Goal: Task Accomplishment & Management: Use online tool/utility

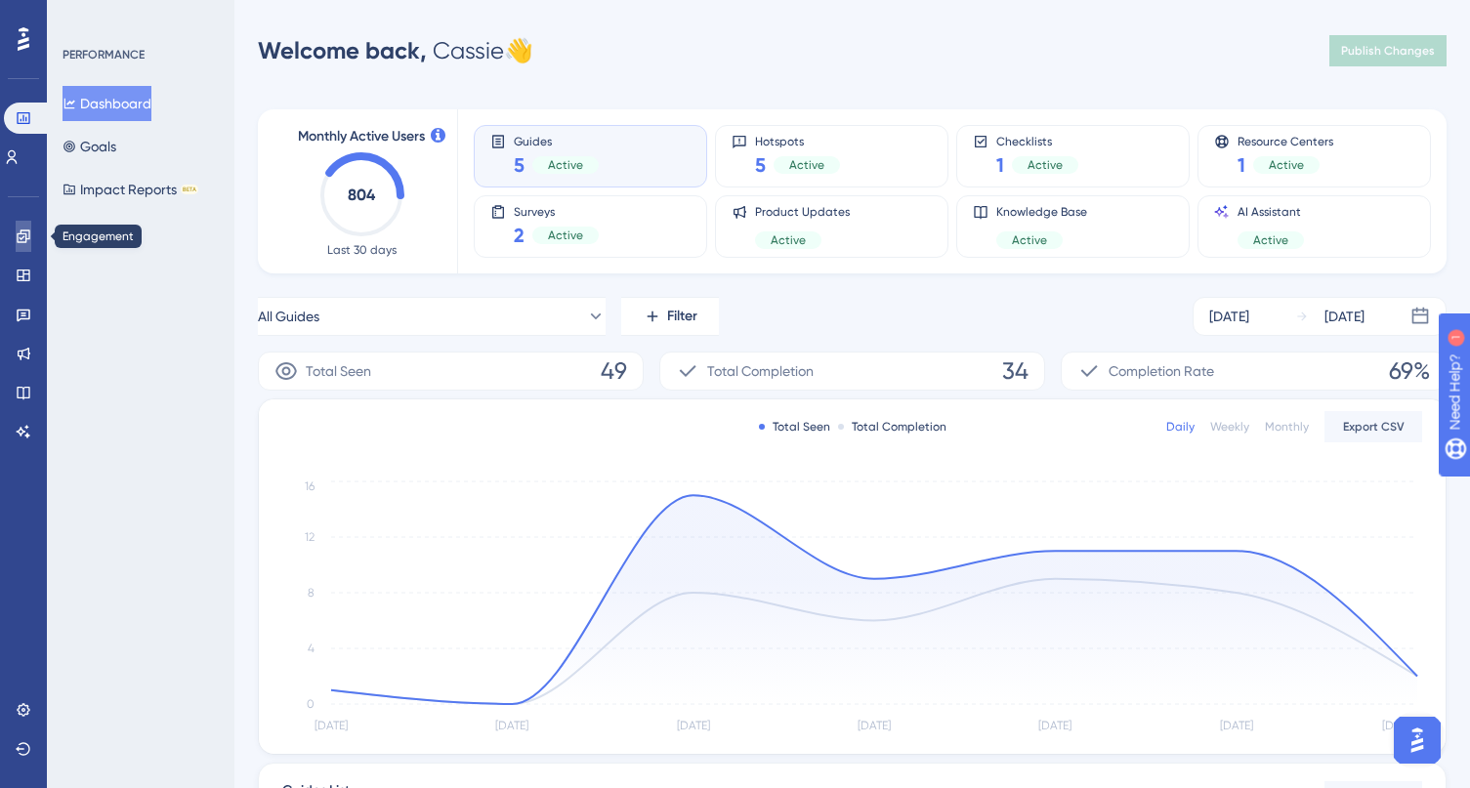
click at [23, 234] on icon at bounding box center [24, 237] width 16 height 16
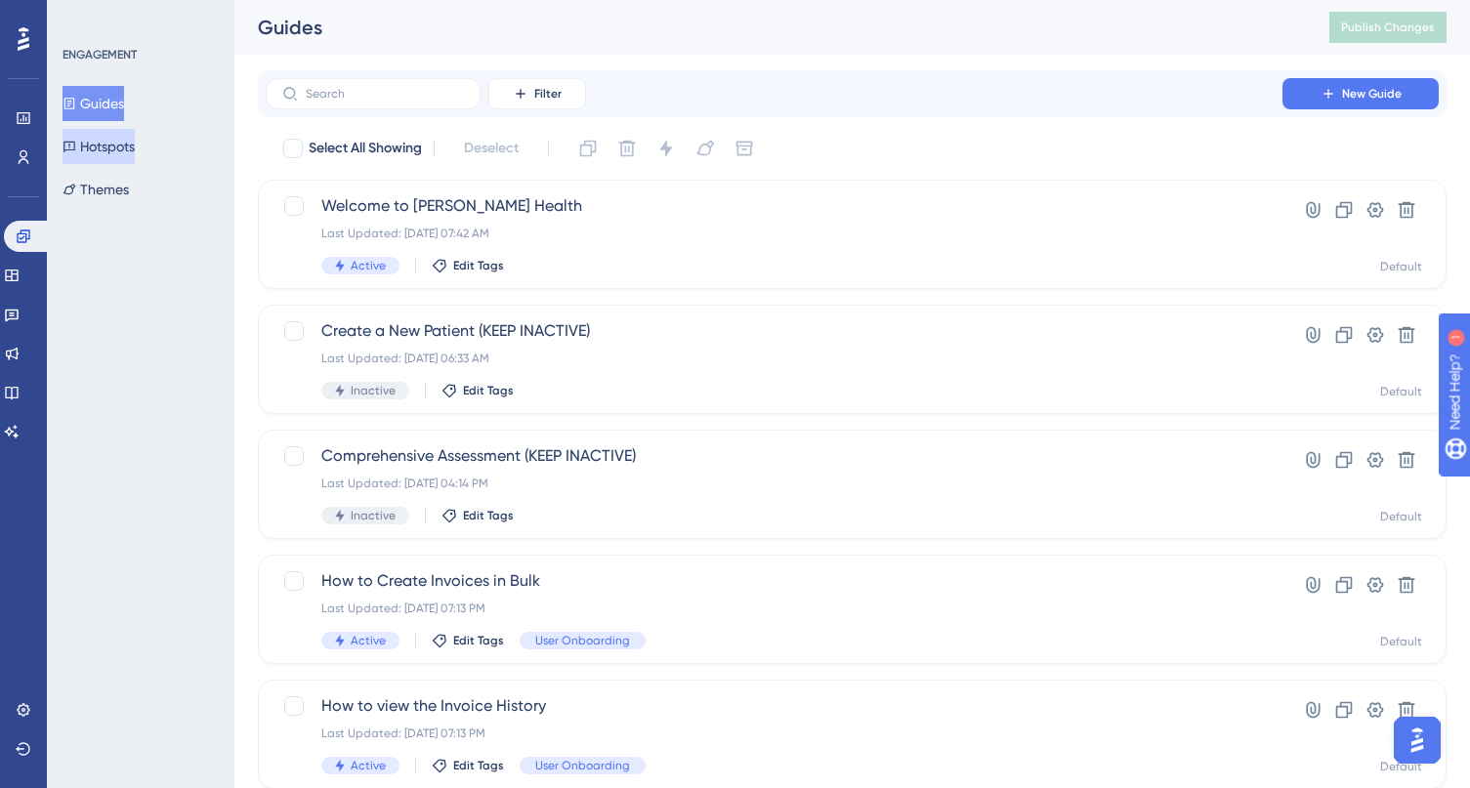
click at [106, 149] on button "Hotspots" at bounding box center [98, 146] width 72 height 35
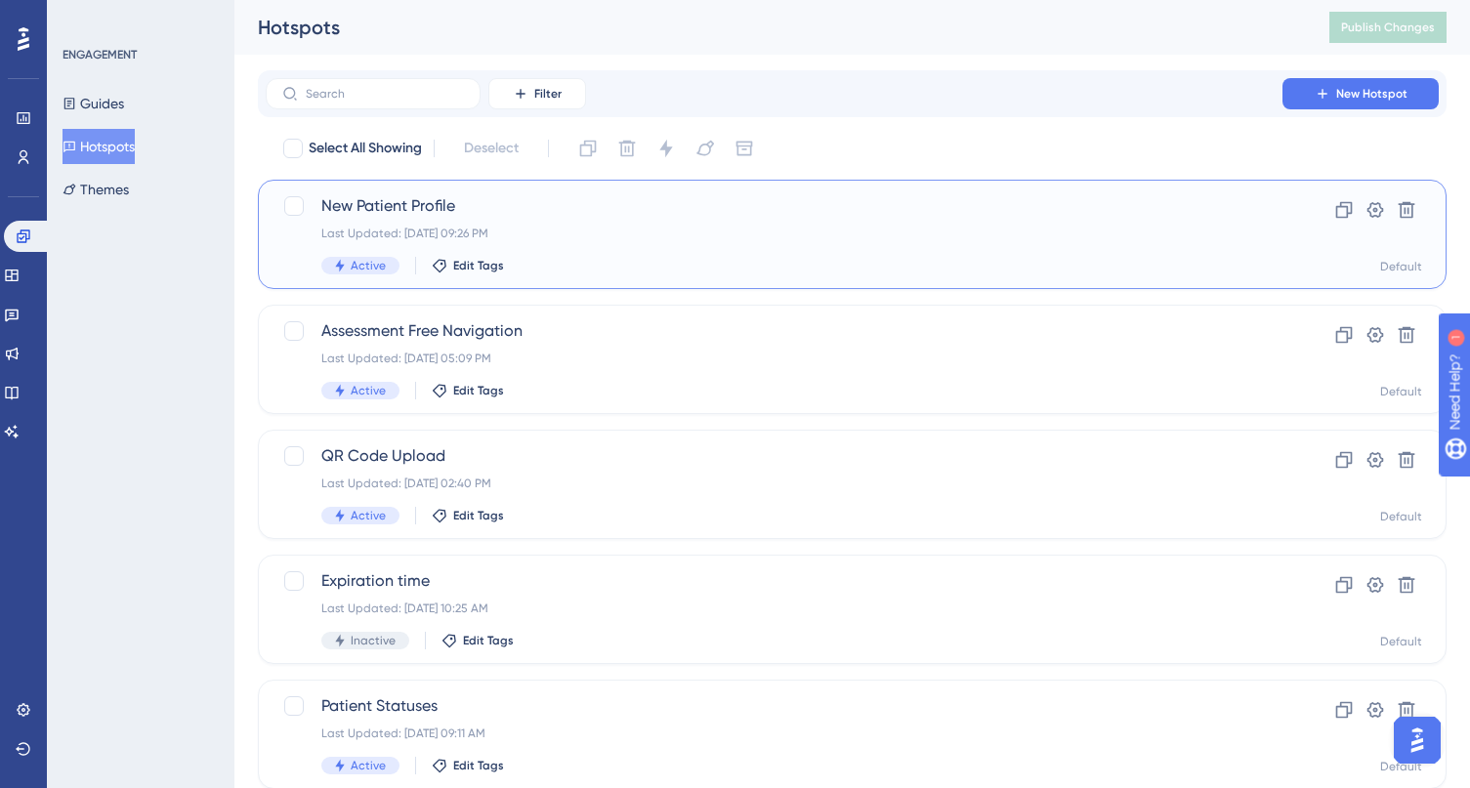
click at [603, 225] on div "New Patient Profile Last Updated: Oct 09 2025, 09:26 PM Active Edit Tags" at bounding box center [773, 234] width 905 height 80
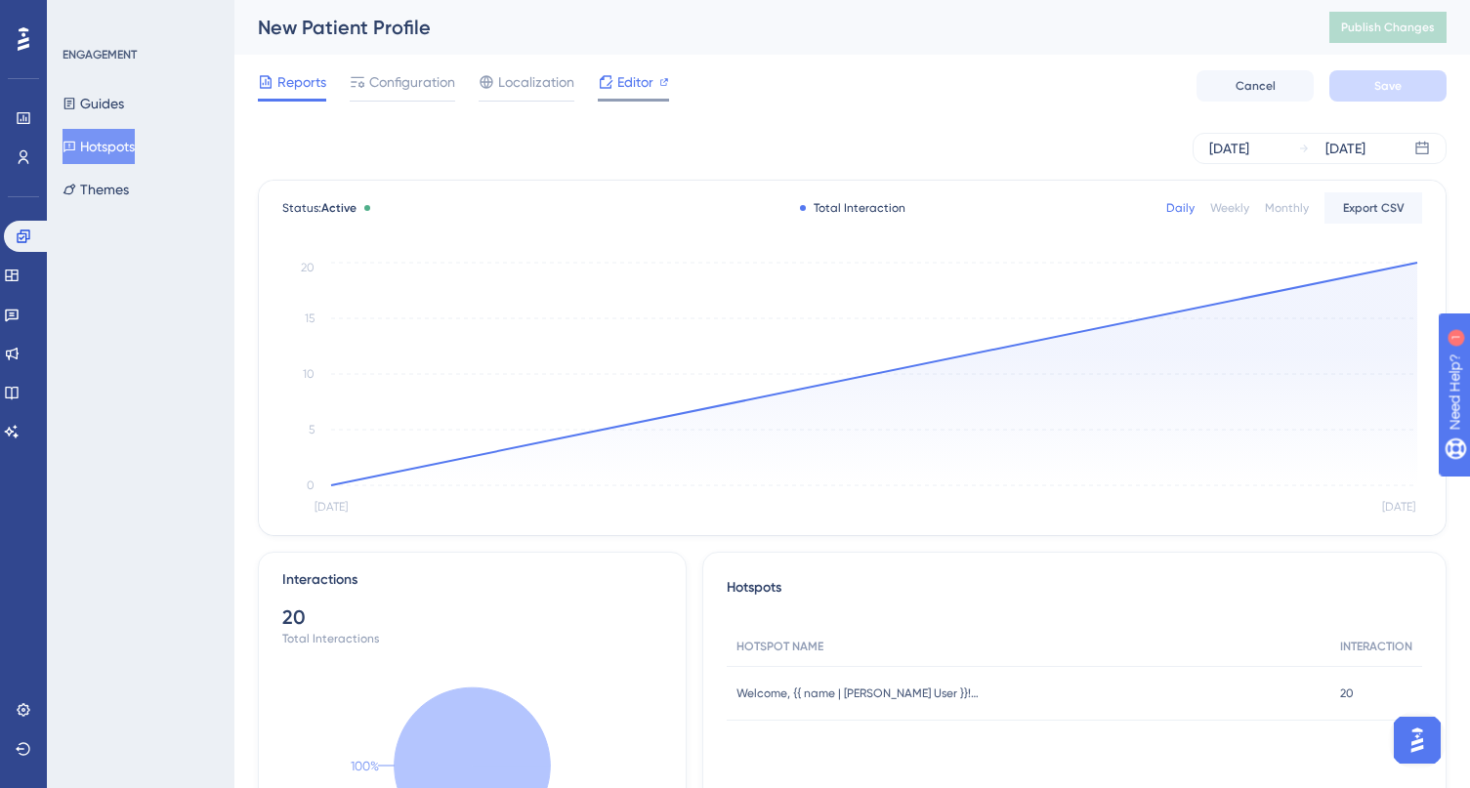
click at [640, 100] on div at bounding box center [633, 100] width 71 height 3
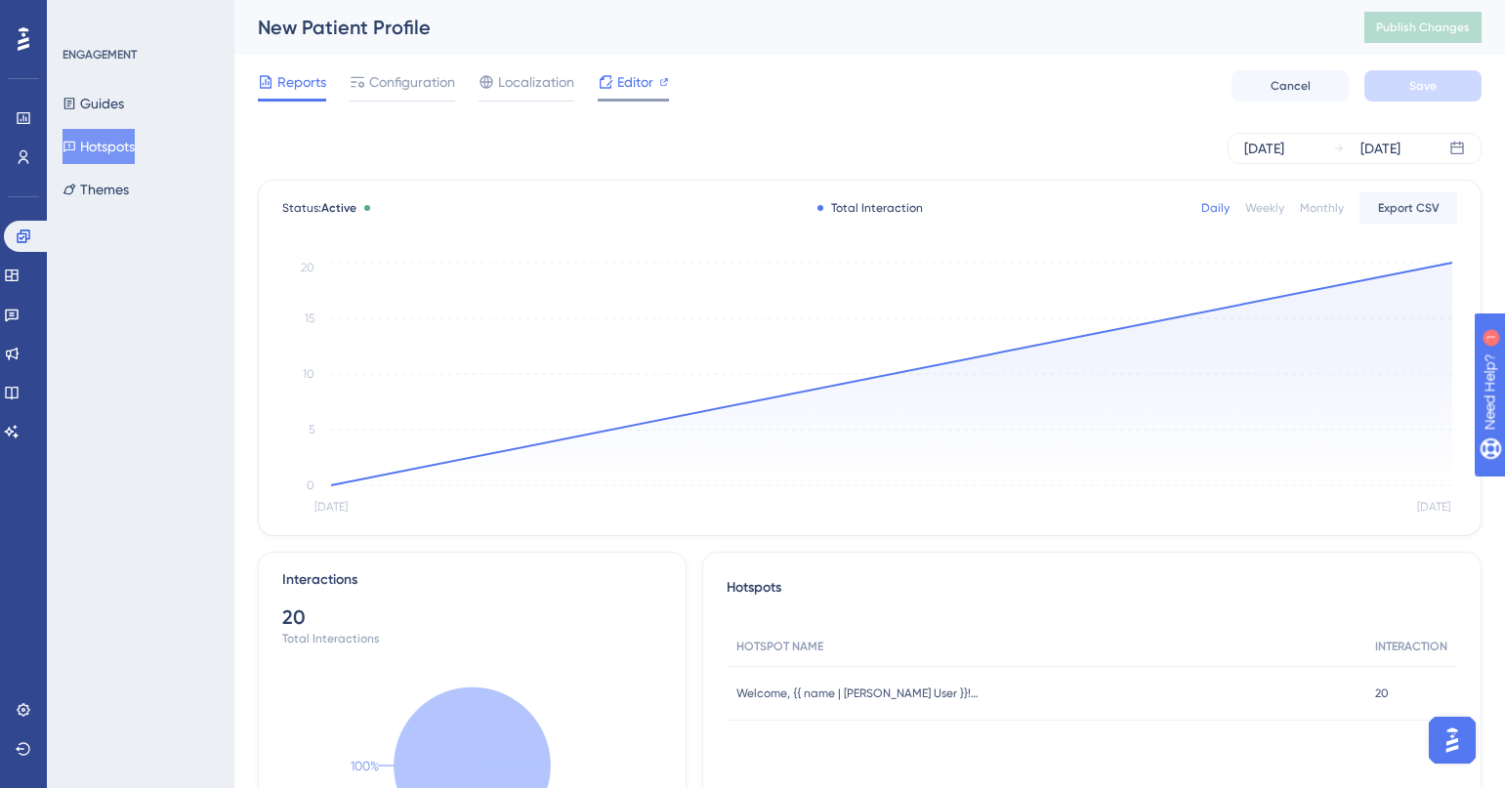
click at [639, 83] on span "Editor" at bounding box center [635, 81] width 36 height 23
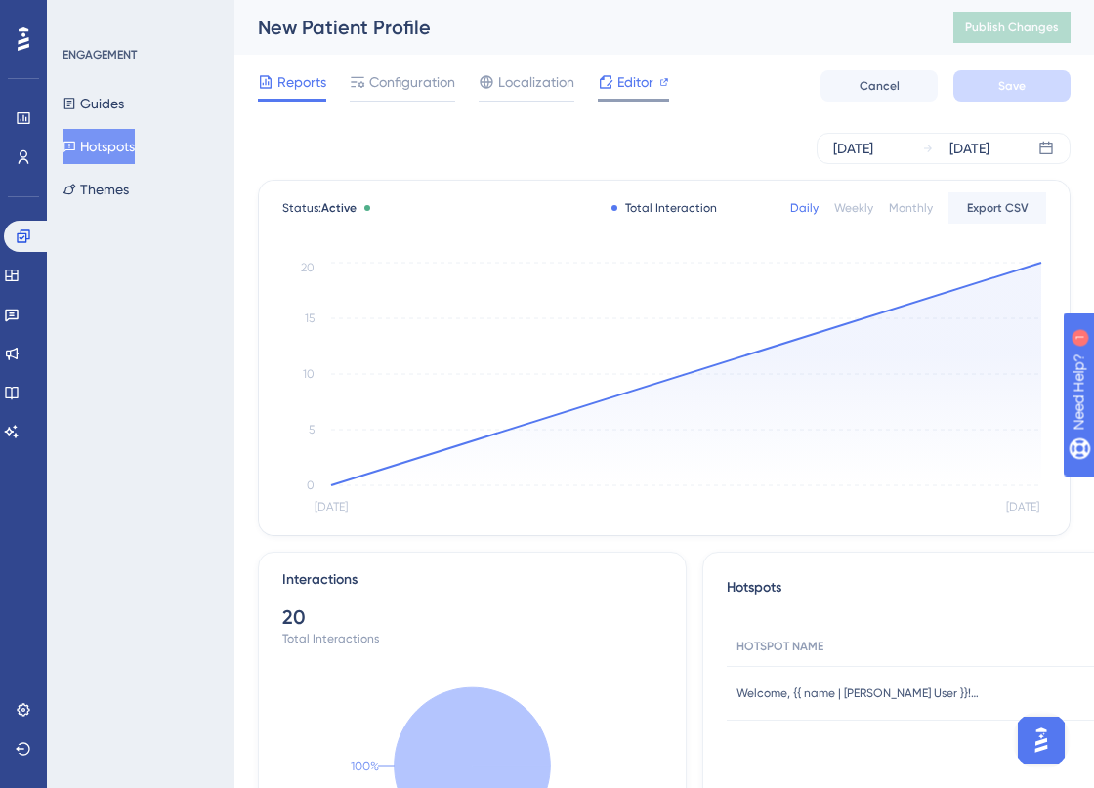
click at [618, 79] on span "Editor" at bounding box center [635, 81] width 36 height 23
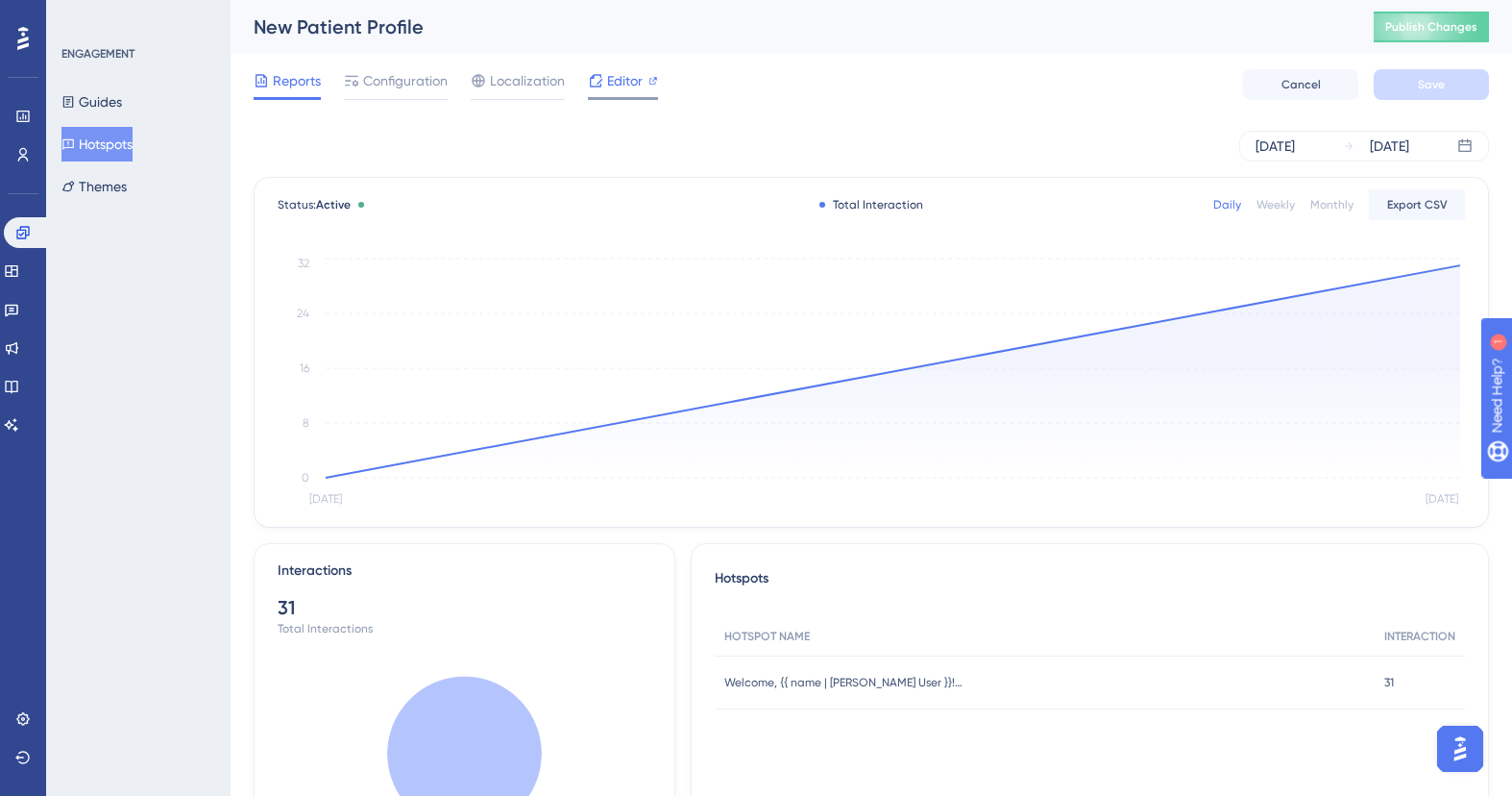
click at [595, 88] on icon at bounding box center [596, 81] width 16 height 16
click at [99, 140] on button "Hotspots" at bounding box center [96, 144] width 71 height 34
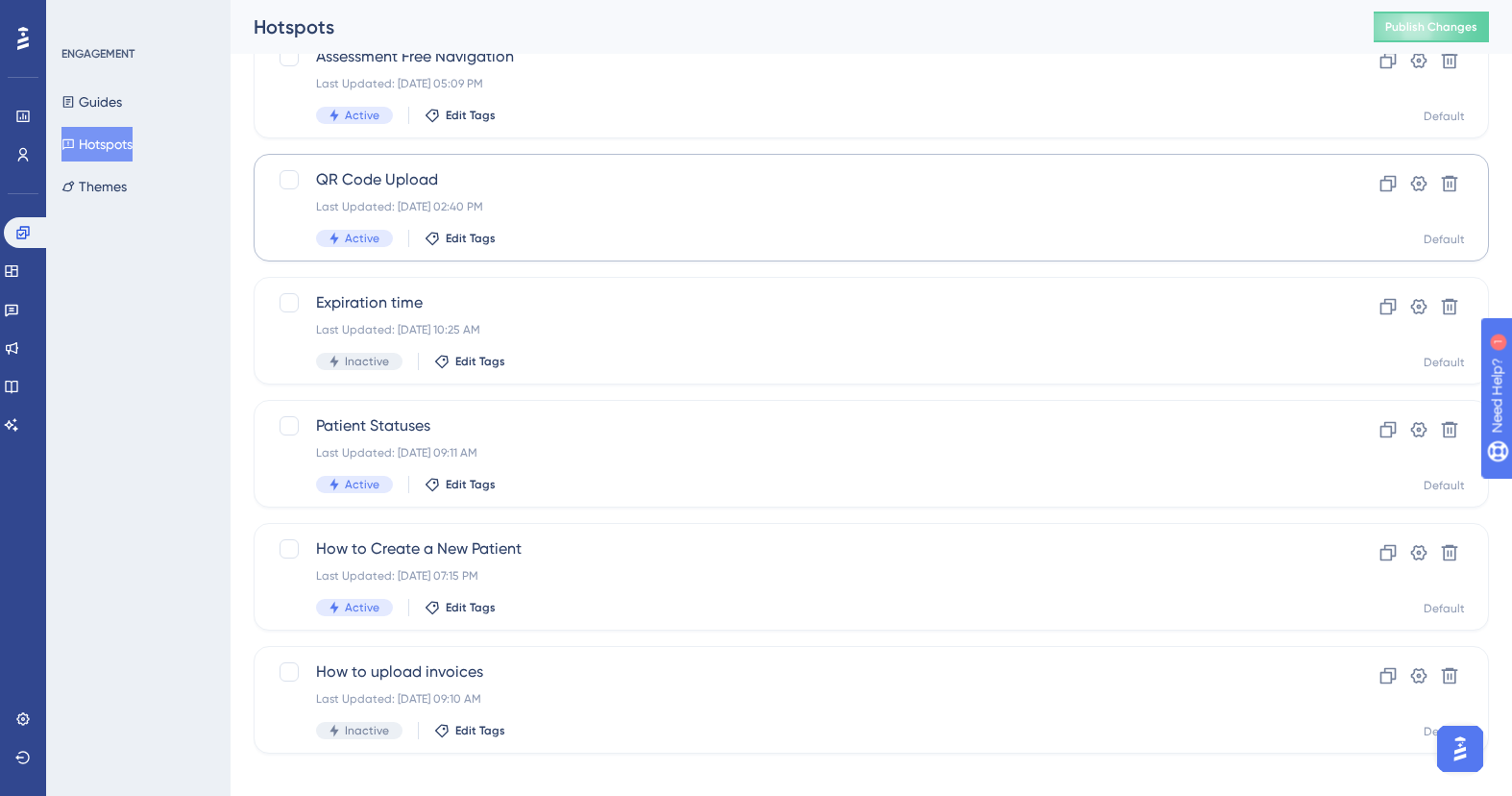
scroll to position [282, 0]
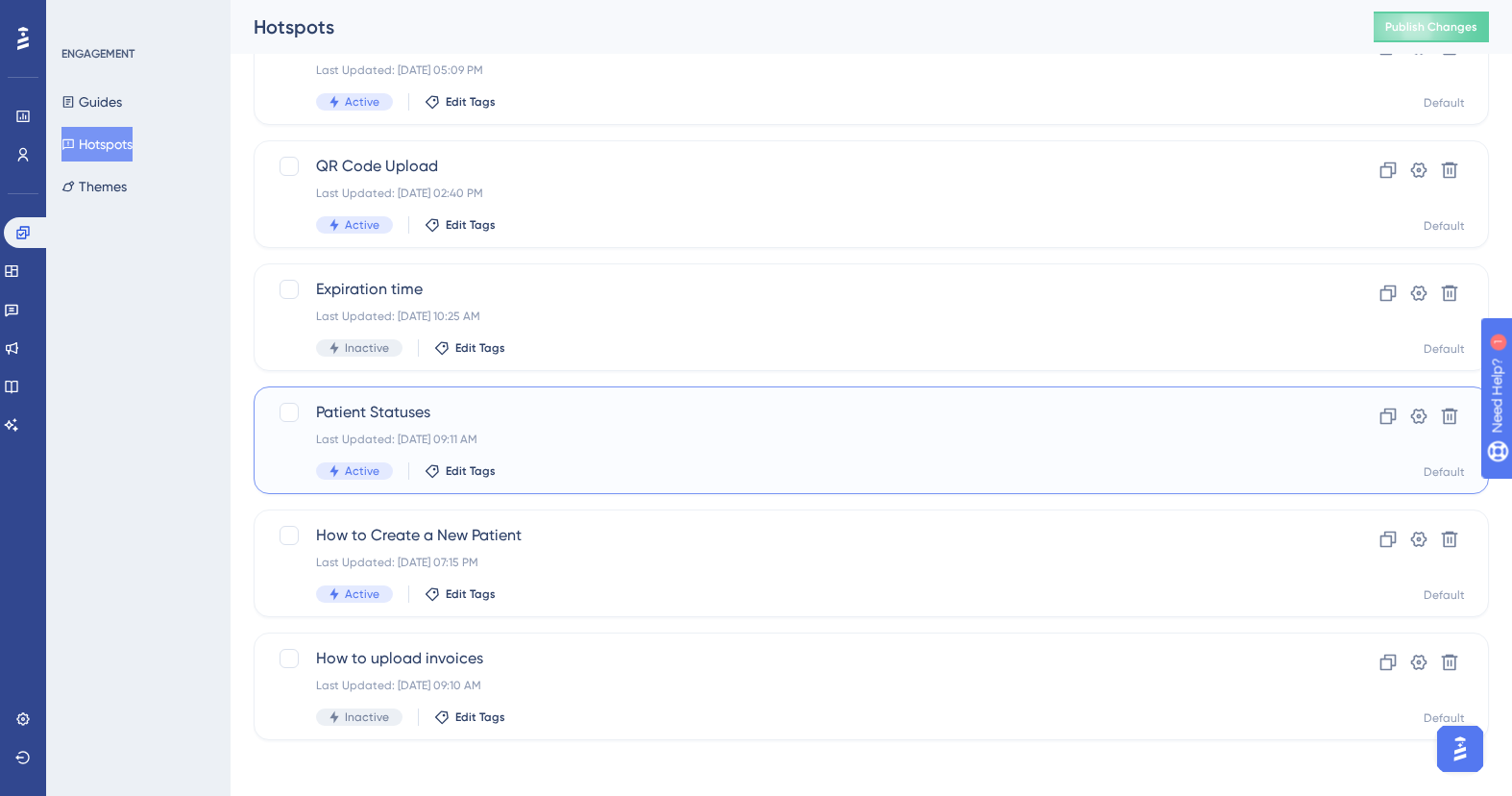
click at [620, 439] on div "Last Updated: Sep 05 2025, 09:11 AM" at bounding box center [794, 439] width 957 height 16
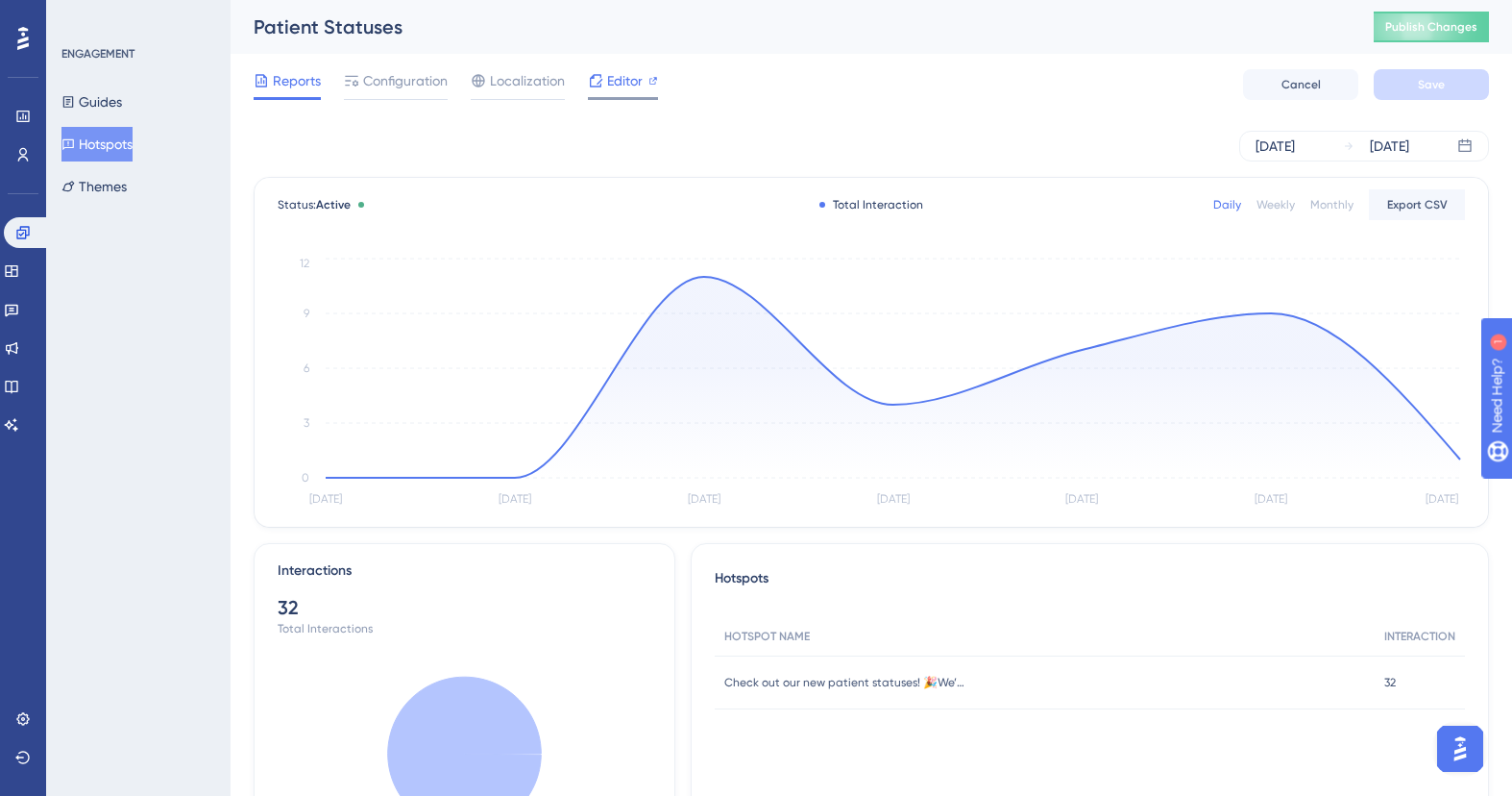
click at [626, 72] on span "Editor" at bounding box center [625, 80] width 35 height 23
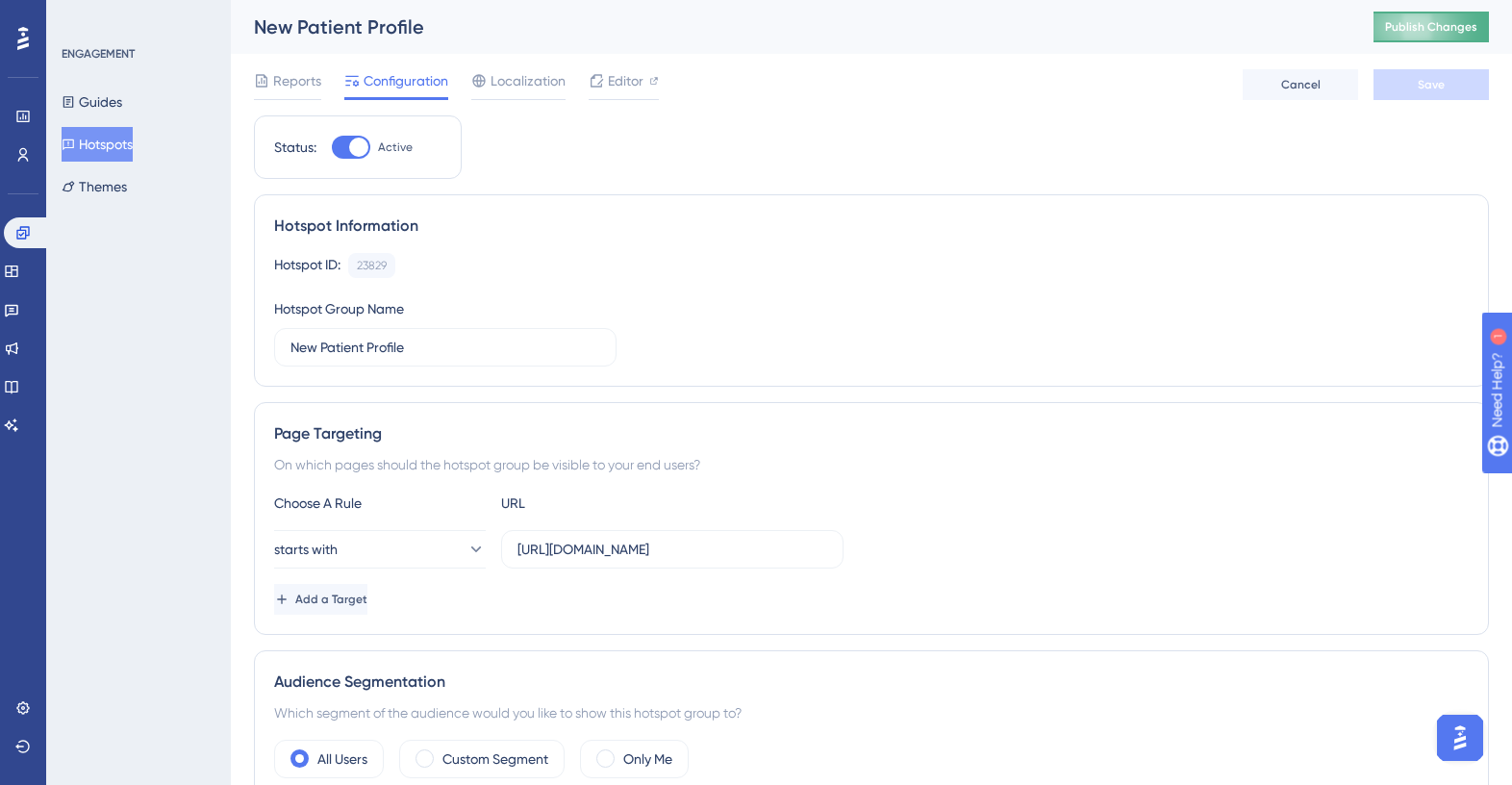
click at [1428, 25] on span "Publish Changes" at bounding box center [1431, 28] width 93 height 16
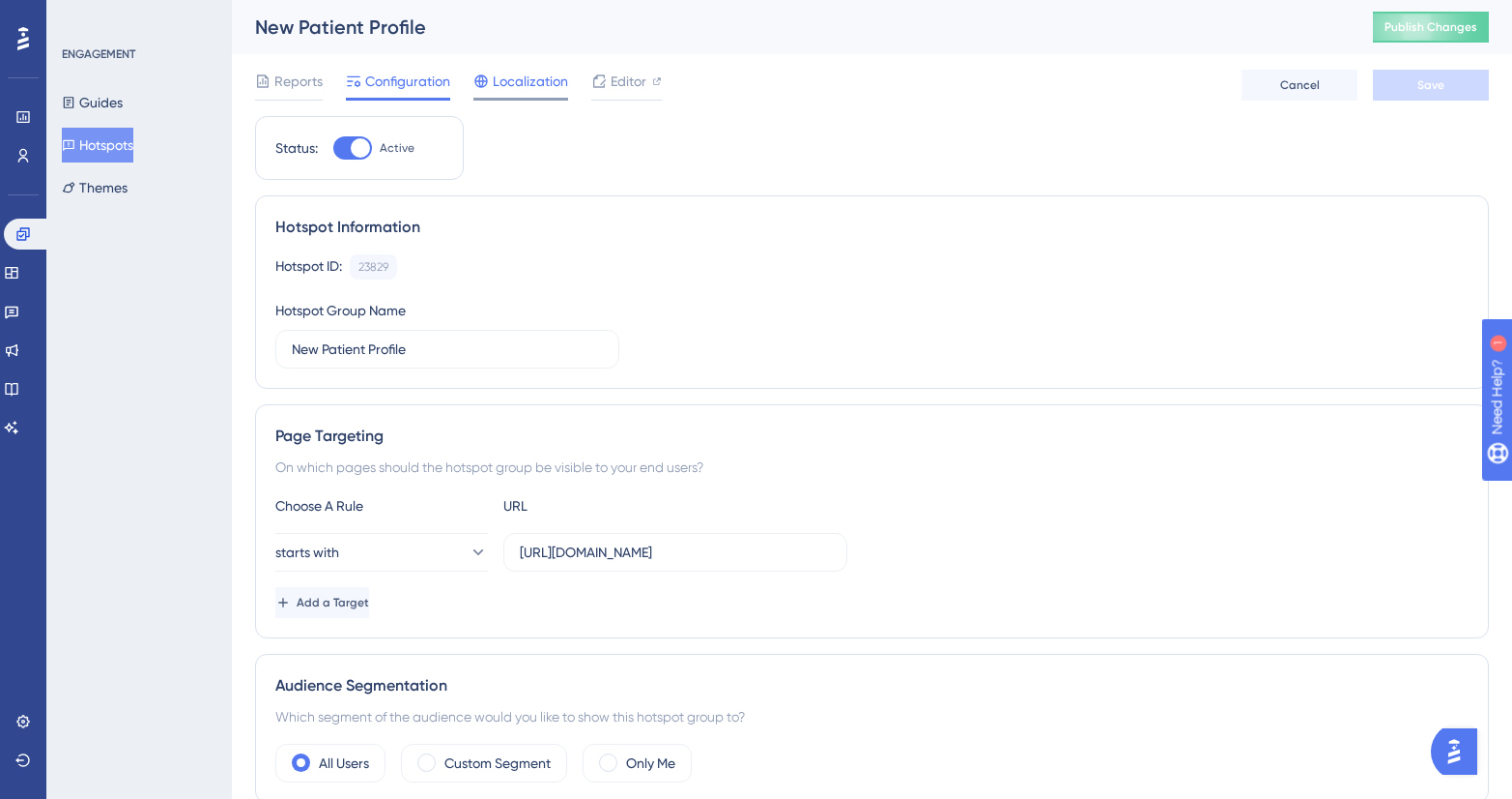
click at [524, 98] on div at bounding box center [520, 99] width 95 height 3
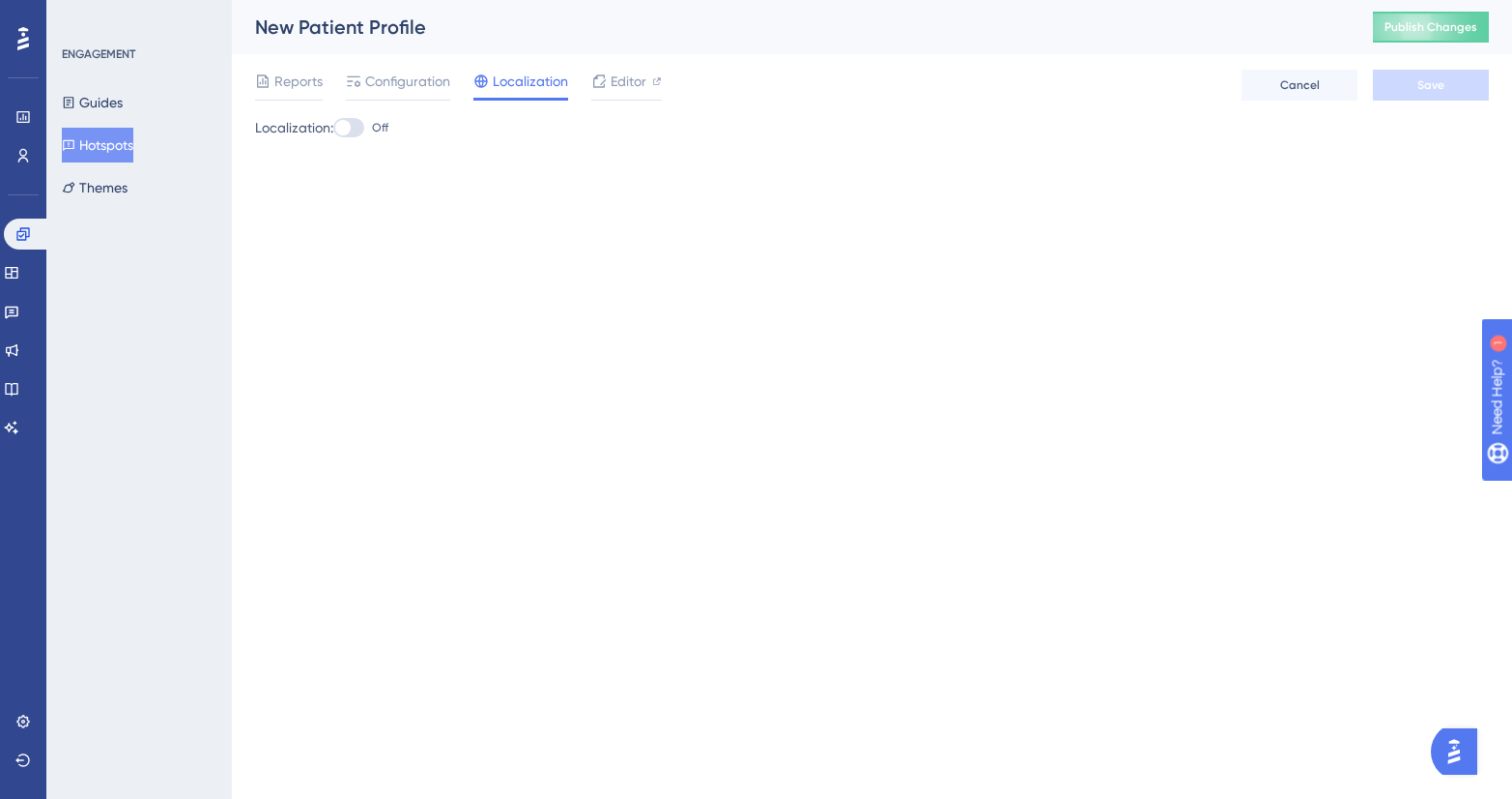
click at [364, 129] on div at bounding box center [348, 128] width 31 height 20
click at [333, 129] on input "Off" at bounding box center [332, 128] width 1 height 1
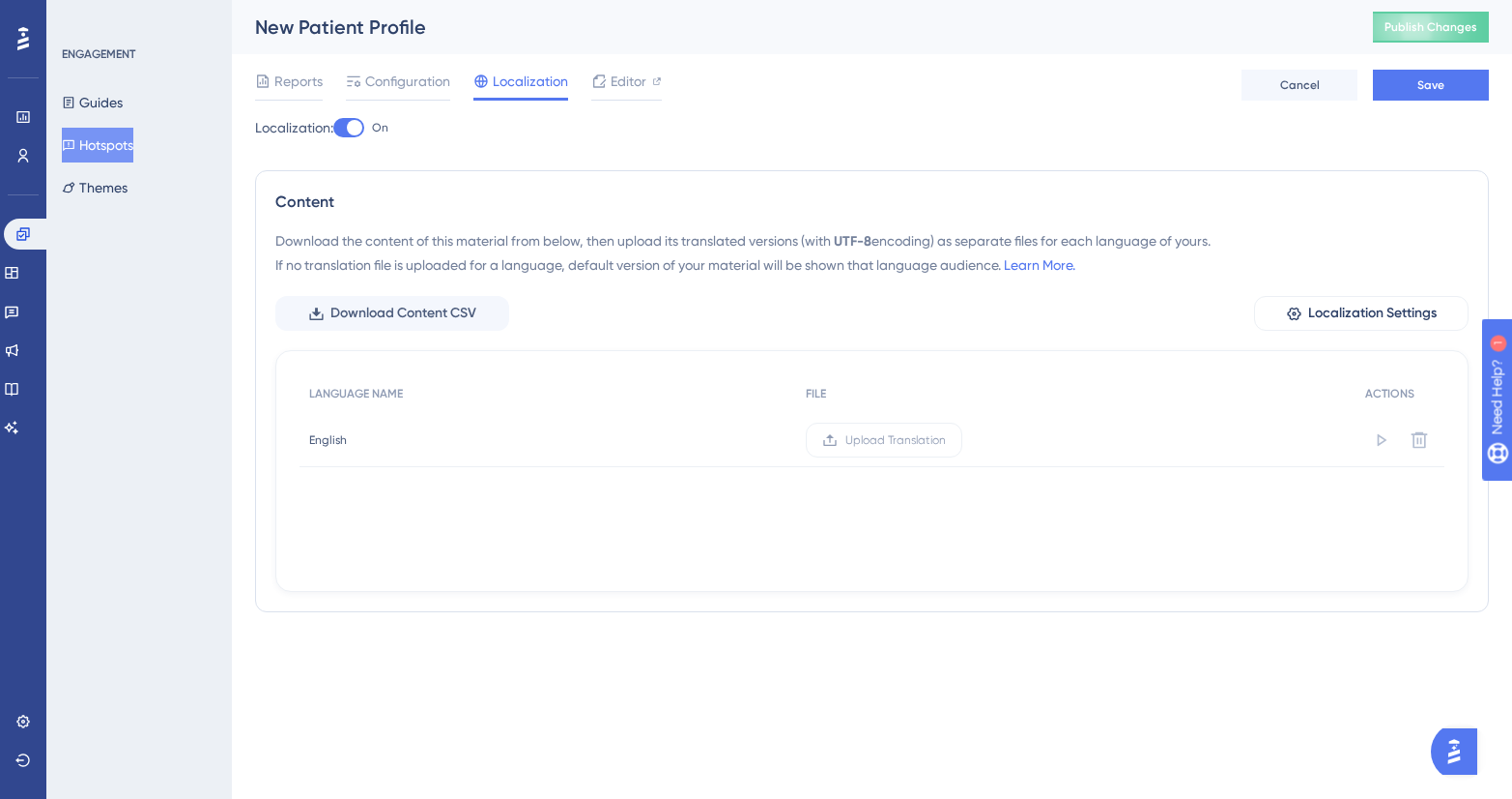
click at [346, 129] on div at bounding box center [348, 128] width 31 height 20
click at [333, 129] on input "On" at bounding box center [332, 128] width 1 height 1
checkbox input "true"
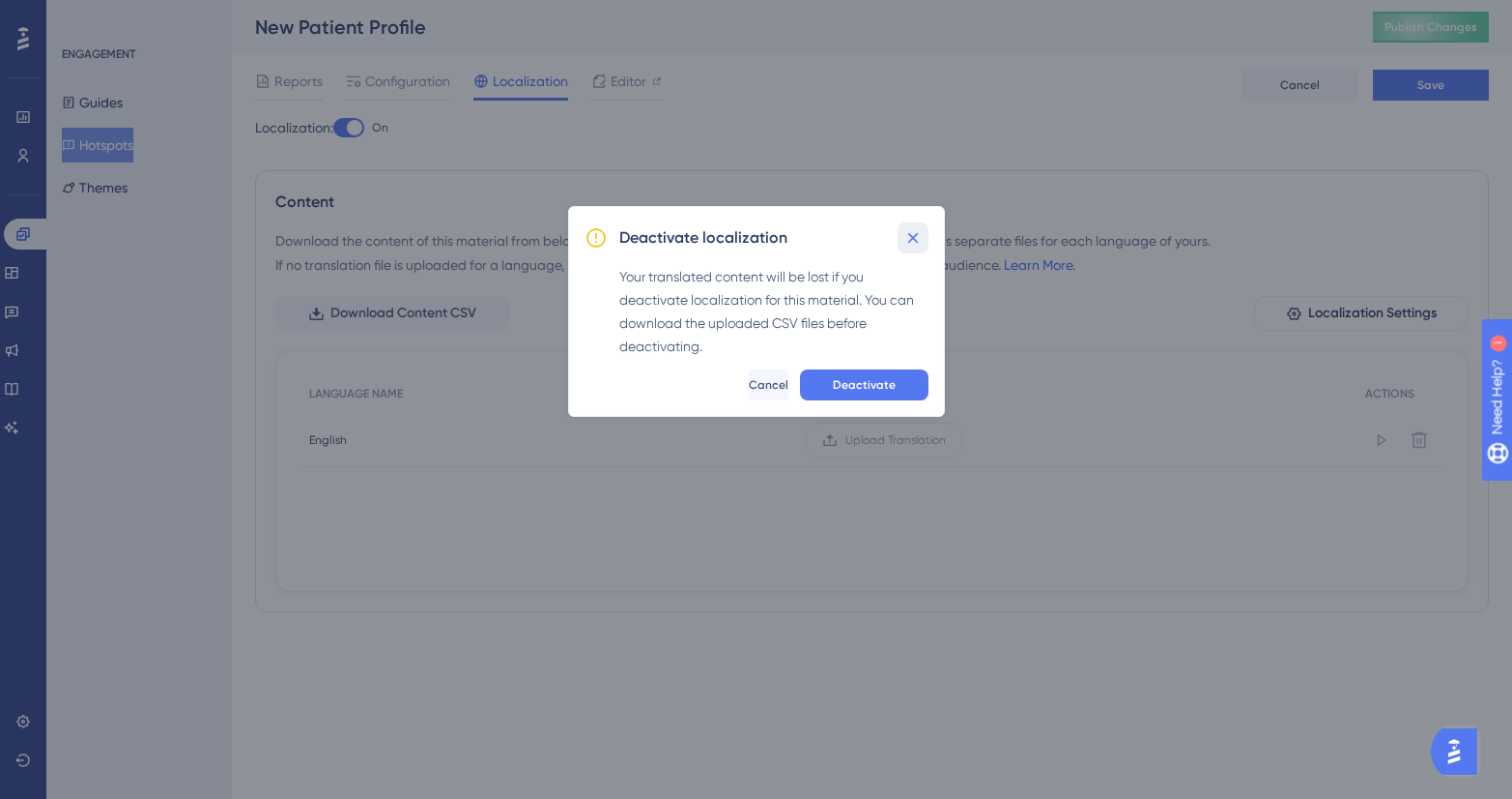
click at [916, 233] on icon at bounding box center [912, 238] width 11 height 11
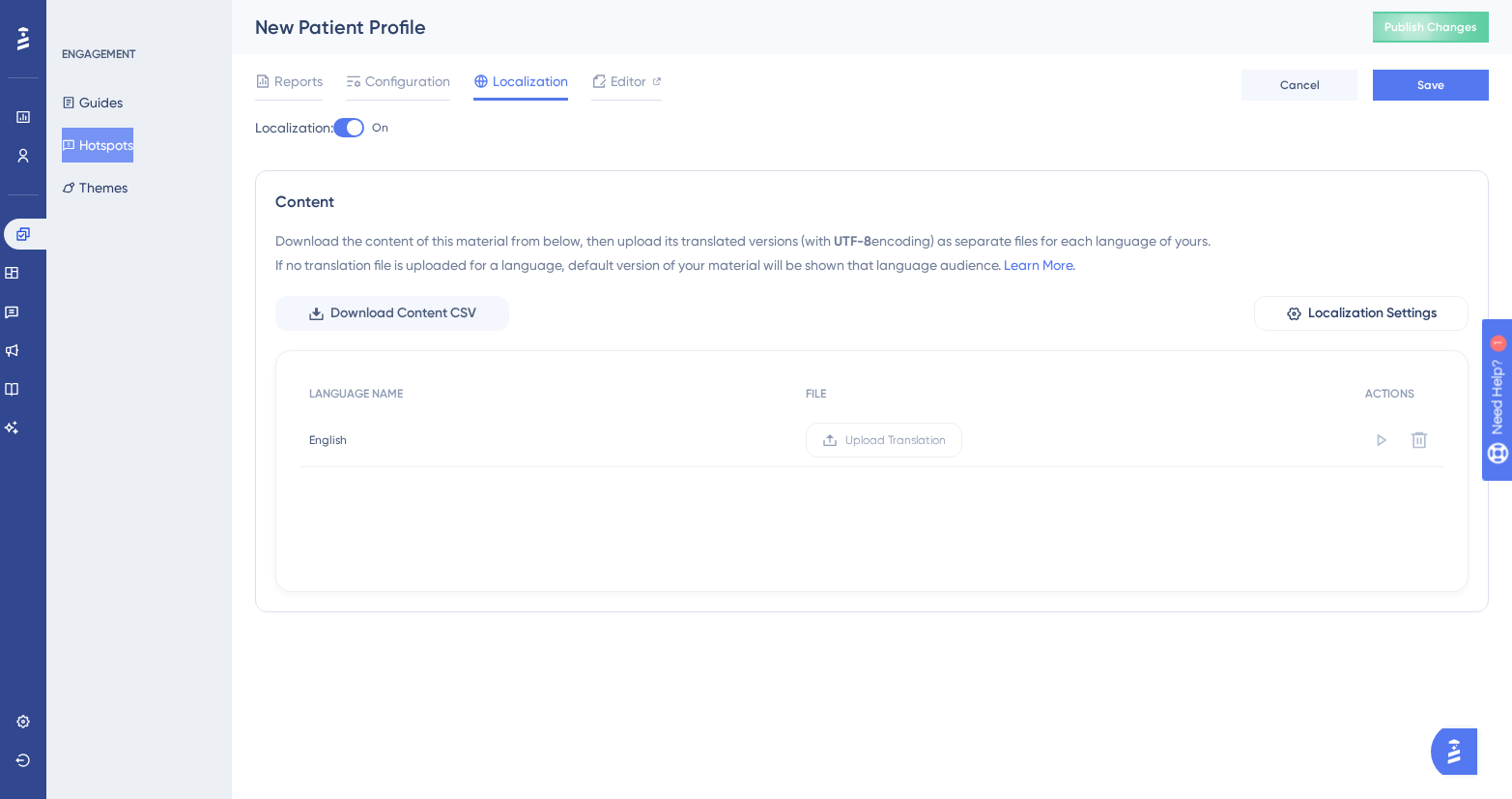
click at [111, 144] on button "Hotspots" at bounding box center [97, 145] width 71 height 35
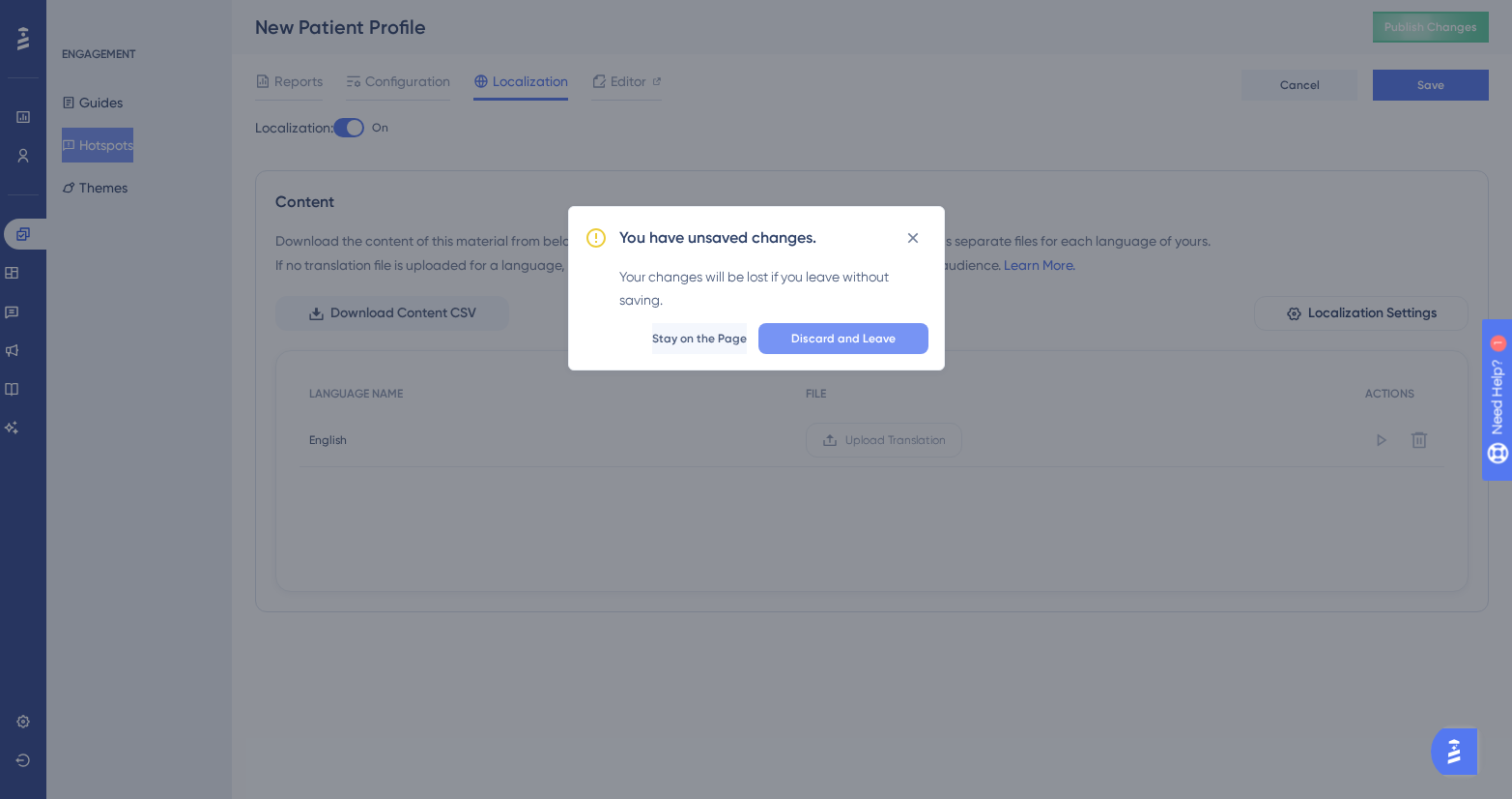
click at [845, 336] on span "Discard and Leave" at bounding box center [843, 339] width 104 height 16
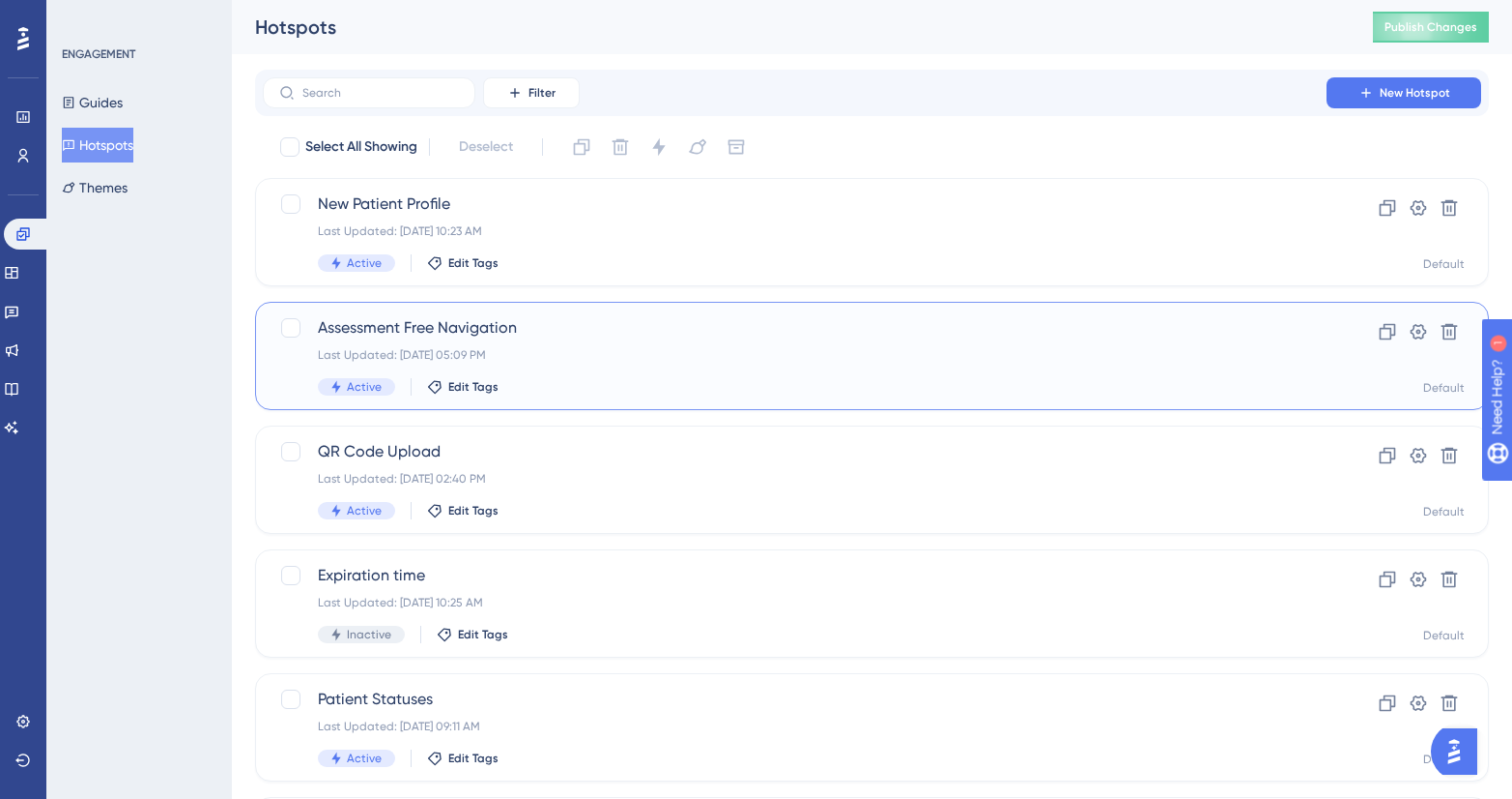
click at [626, 350] on div "Last Updated: Sep 25 2025, 05:09 PM" at bounding box center [795, 355] width 954 height 16
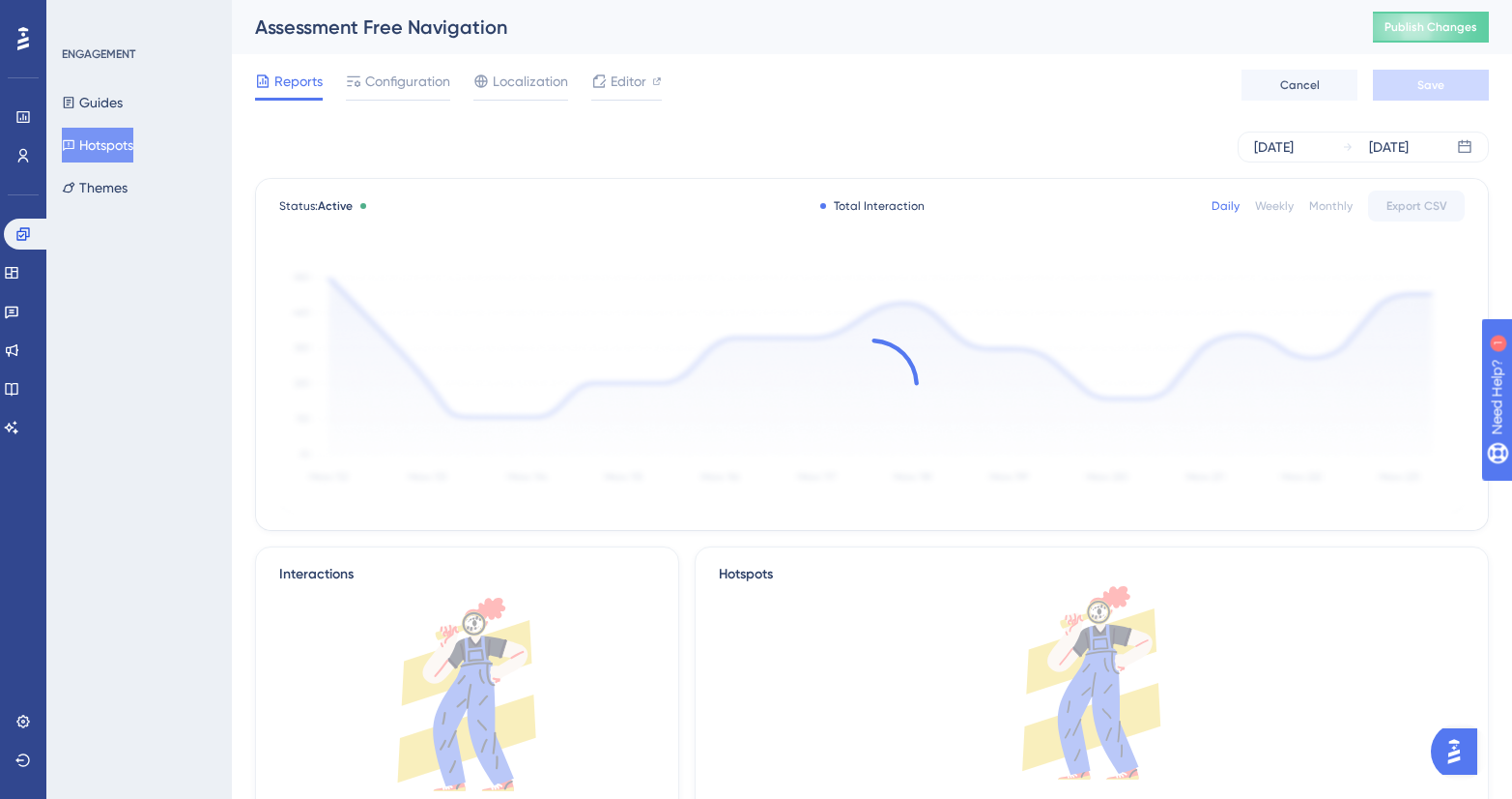
click at [516, 64] on div "Reports Configuration Localization Editor Cancel Save" at bounding box center [872, 85] width 1234 height 61
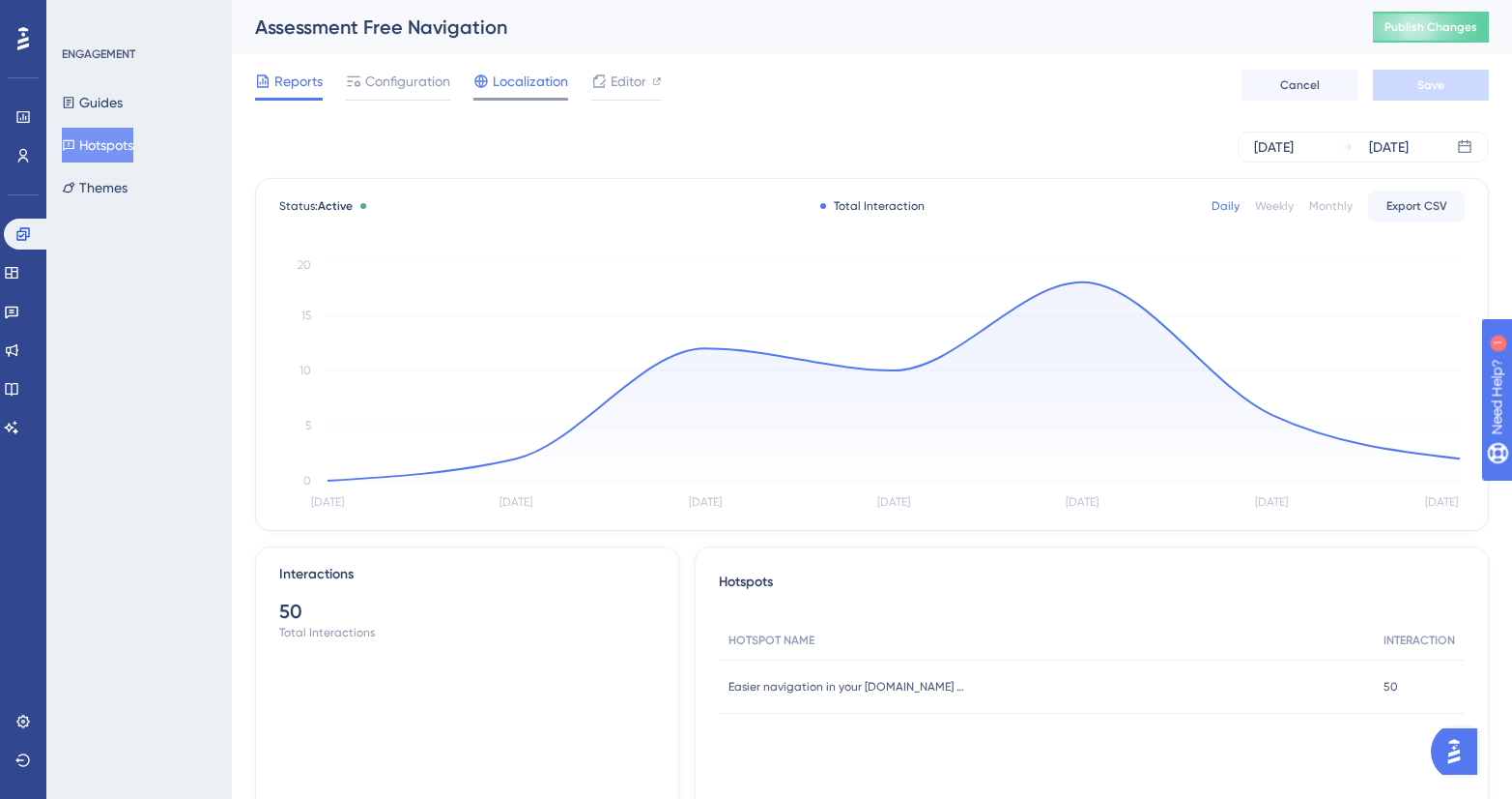
click at [516, 78] on span "Localization" at bounding box center [530, 80] width 75 height 23
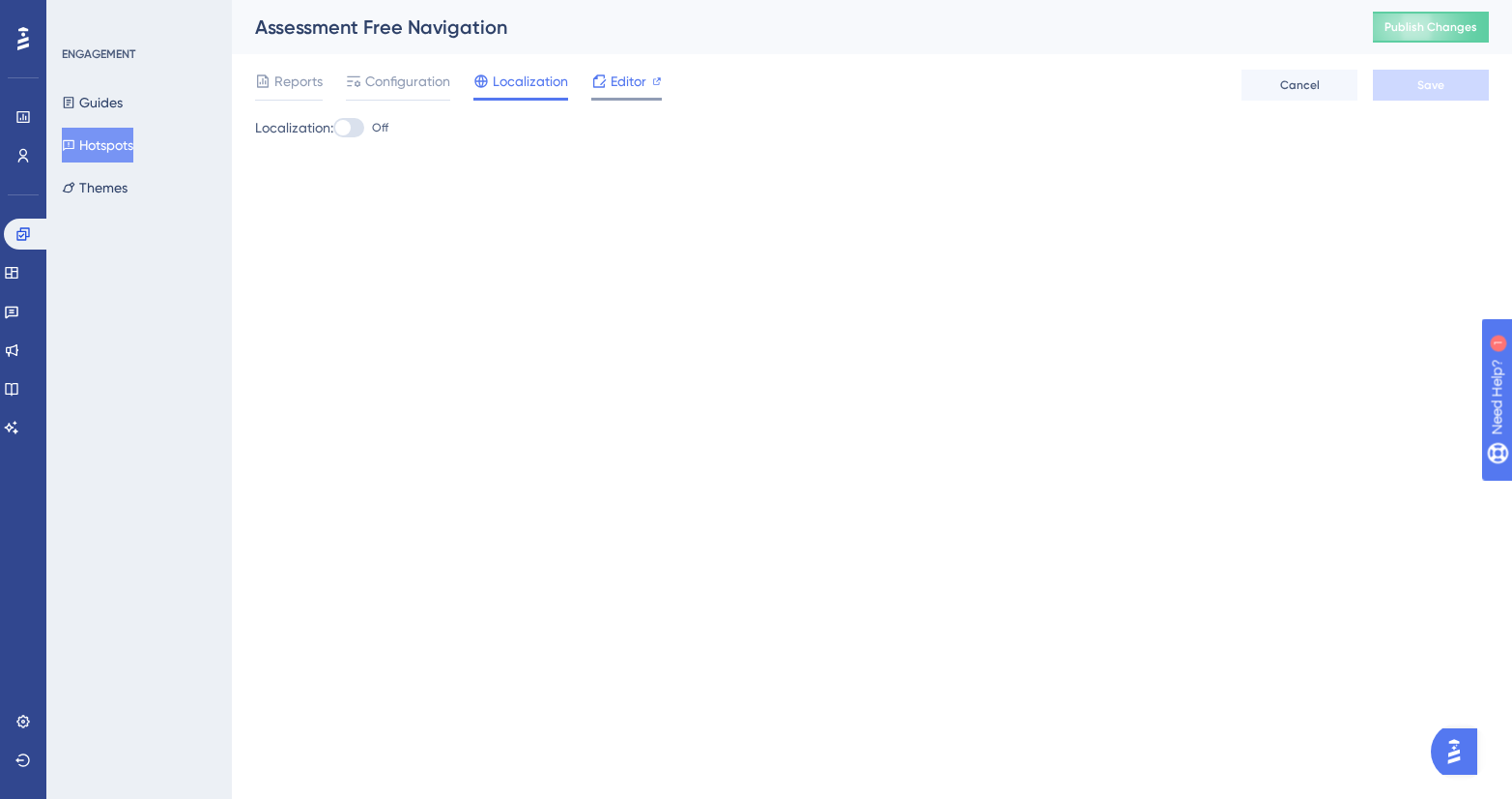
click at [627, 81] on span "Editor" at bounding box center [628, 80] width 36 height 23
click at [385, 86] on span "Configuration" at bounding box center [408, 80] width 85 height 23
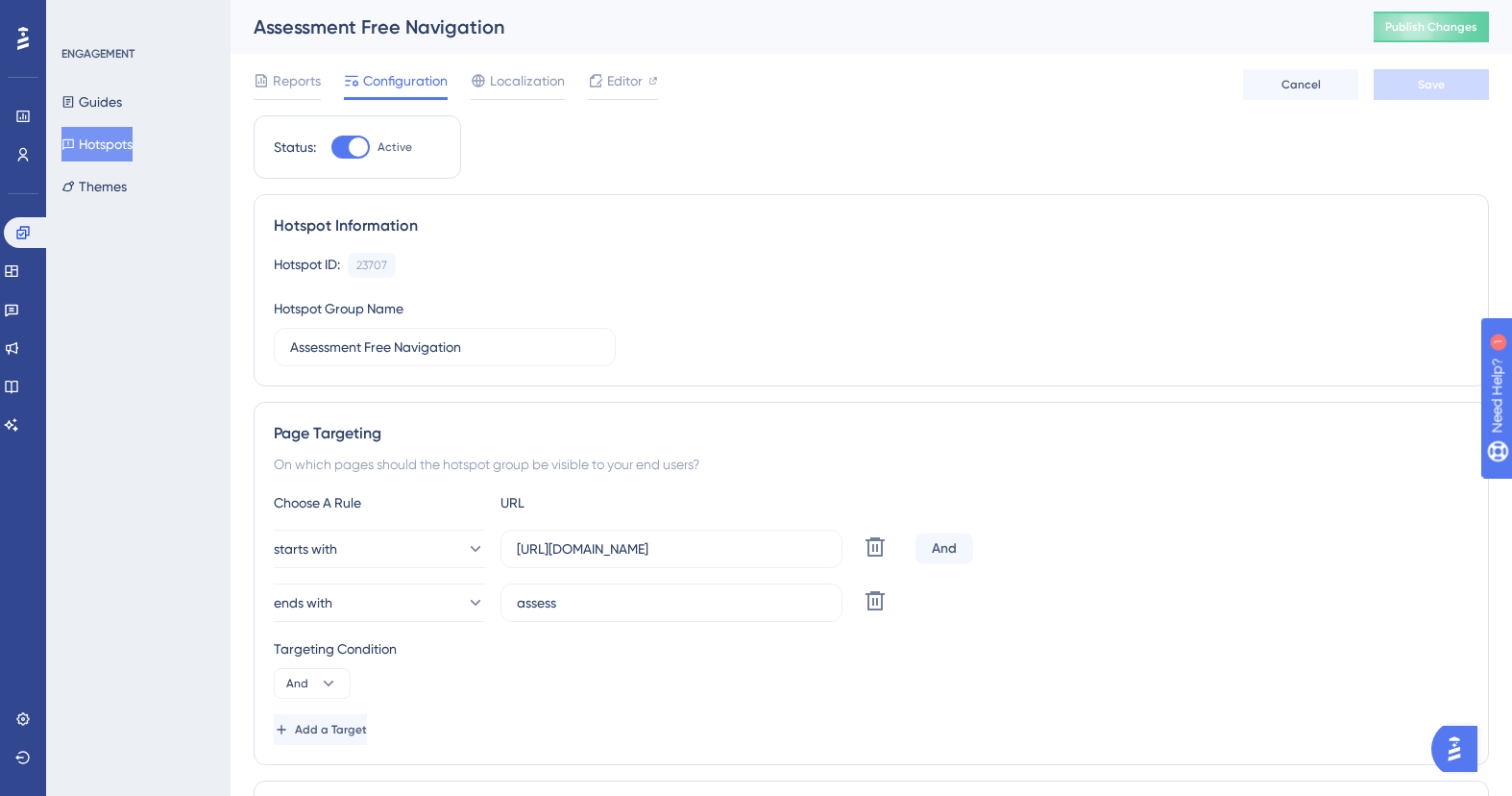
click at [109, 140] on button "Hotspots" at bounding box center [96, 144] width 71 height 34
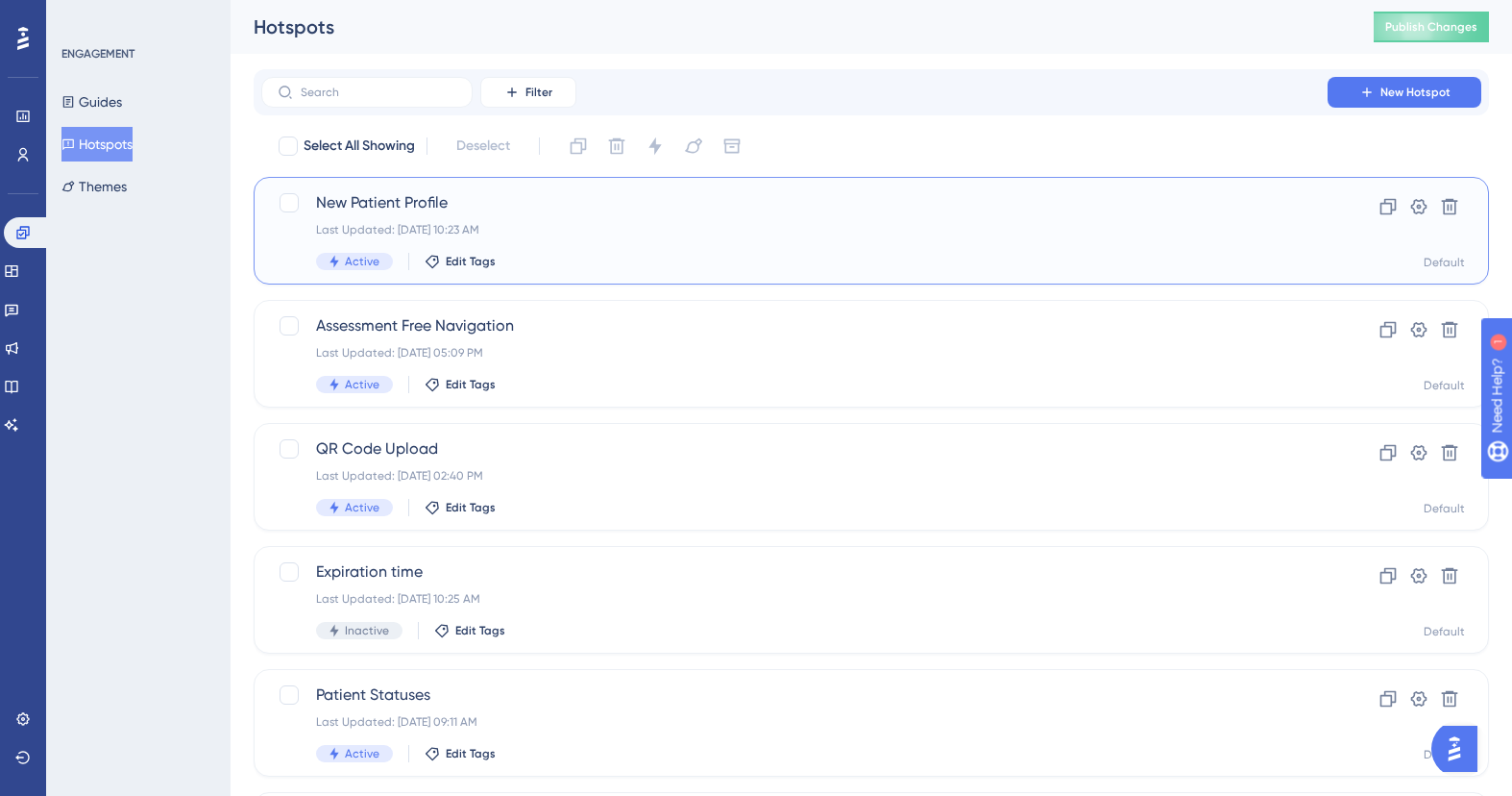
click at [900, 243] on div "New Patient Profile Last Updated: Oct 10 2025, 10:23 AM Active Edit Tags" at bounding box center [794, 230] width 957 height 79
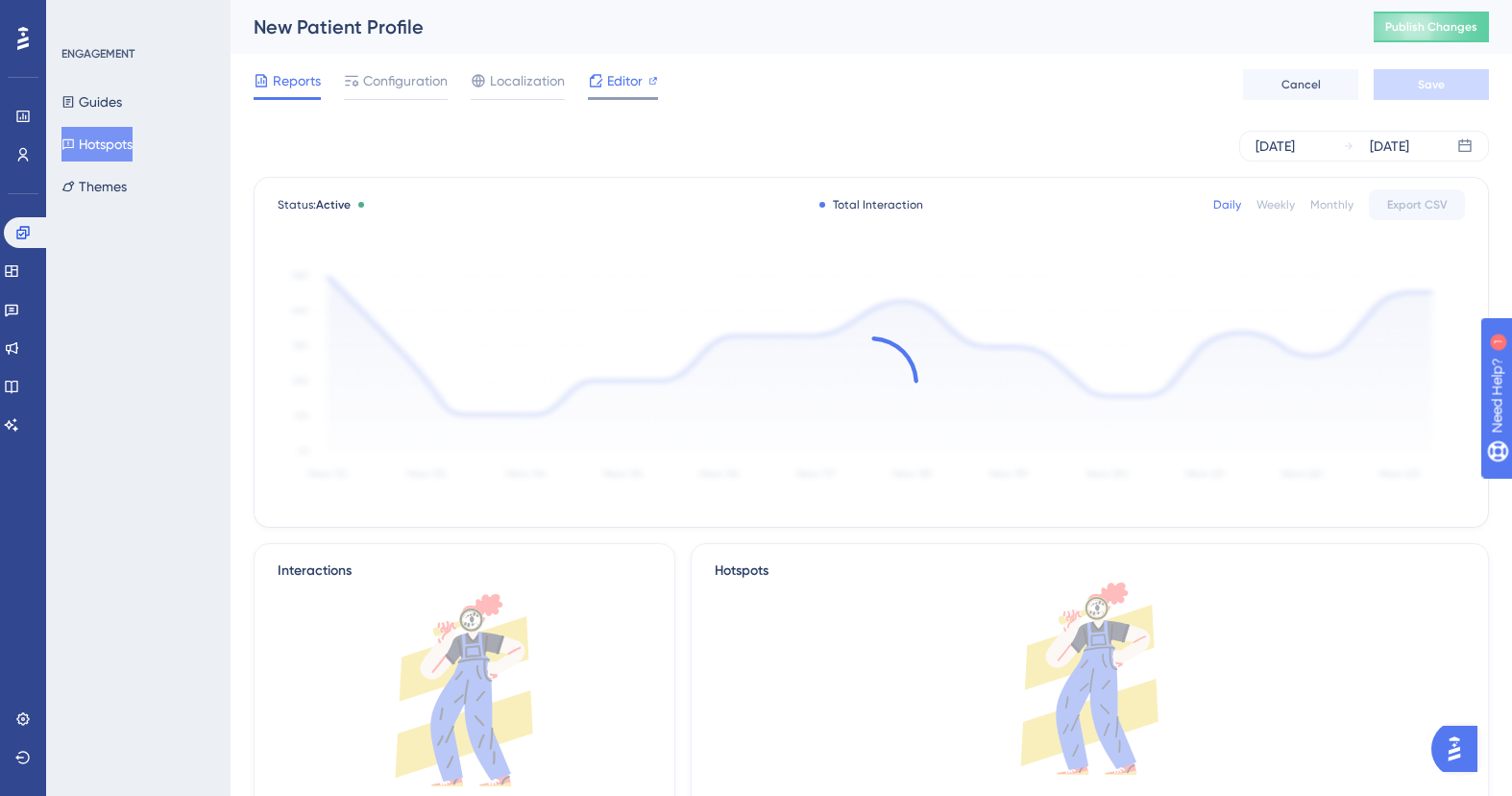
click at [617, 75] on span "Editor" at bounding box center [625, 80] width 35 height 23
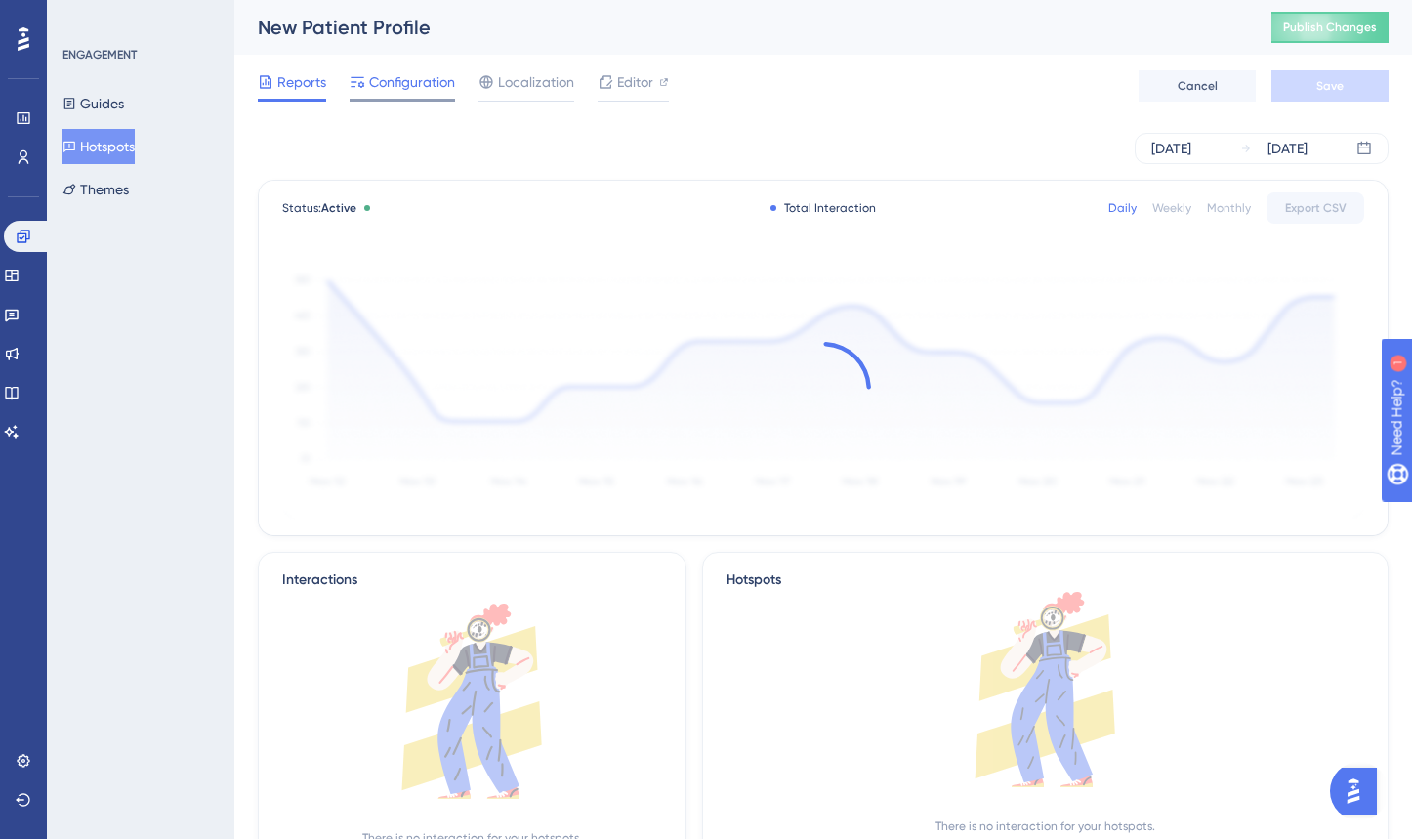
click at [433, 79] on span "Configuration" at bounding box center [412, 81] width 86 height 23
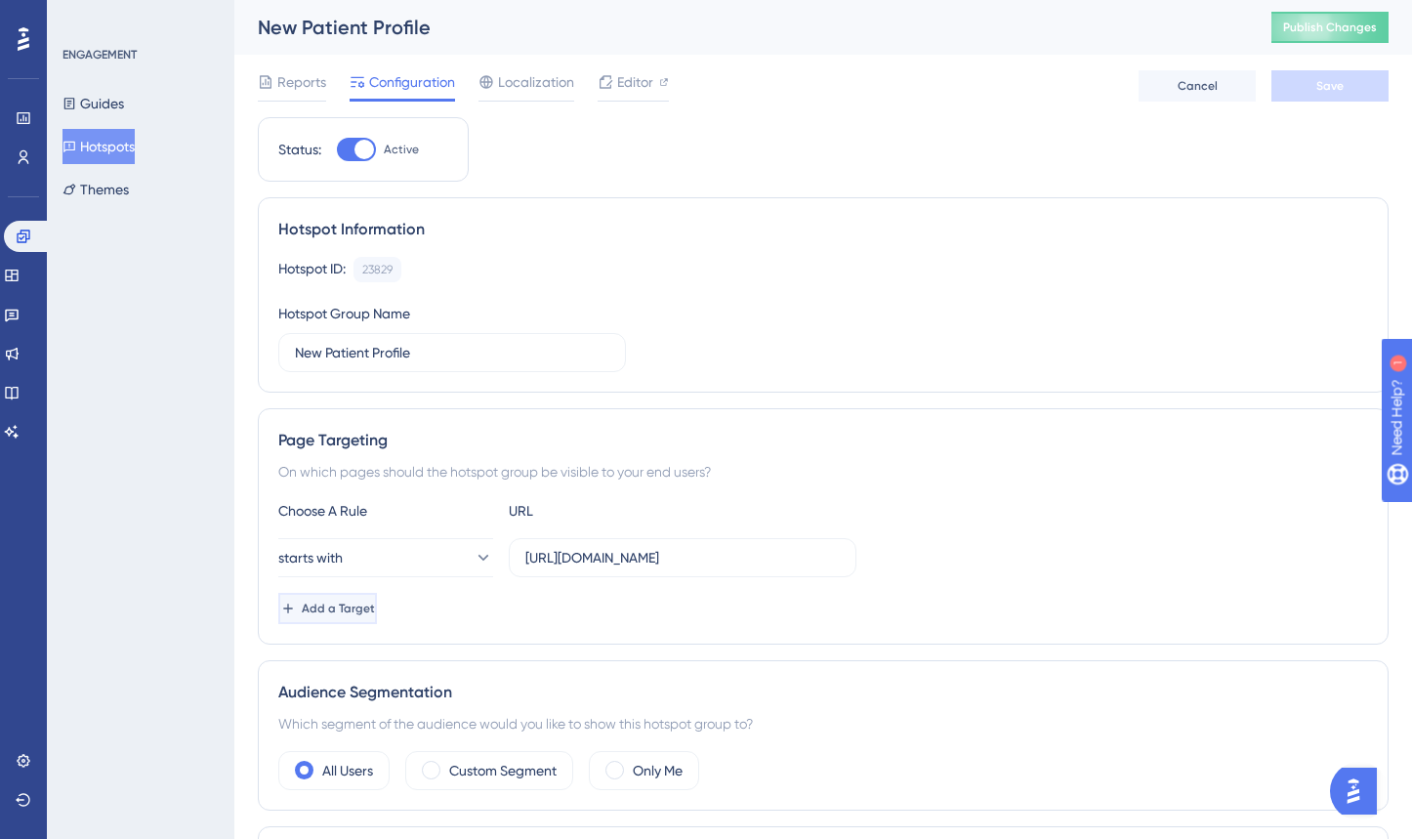
click at [368, 615] on span "Add a Target" at bounding box center [338, 609] width 73 height 16
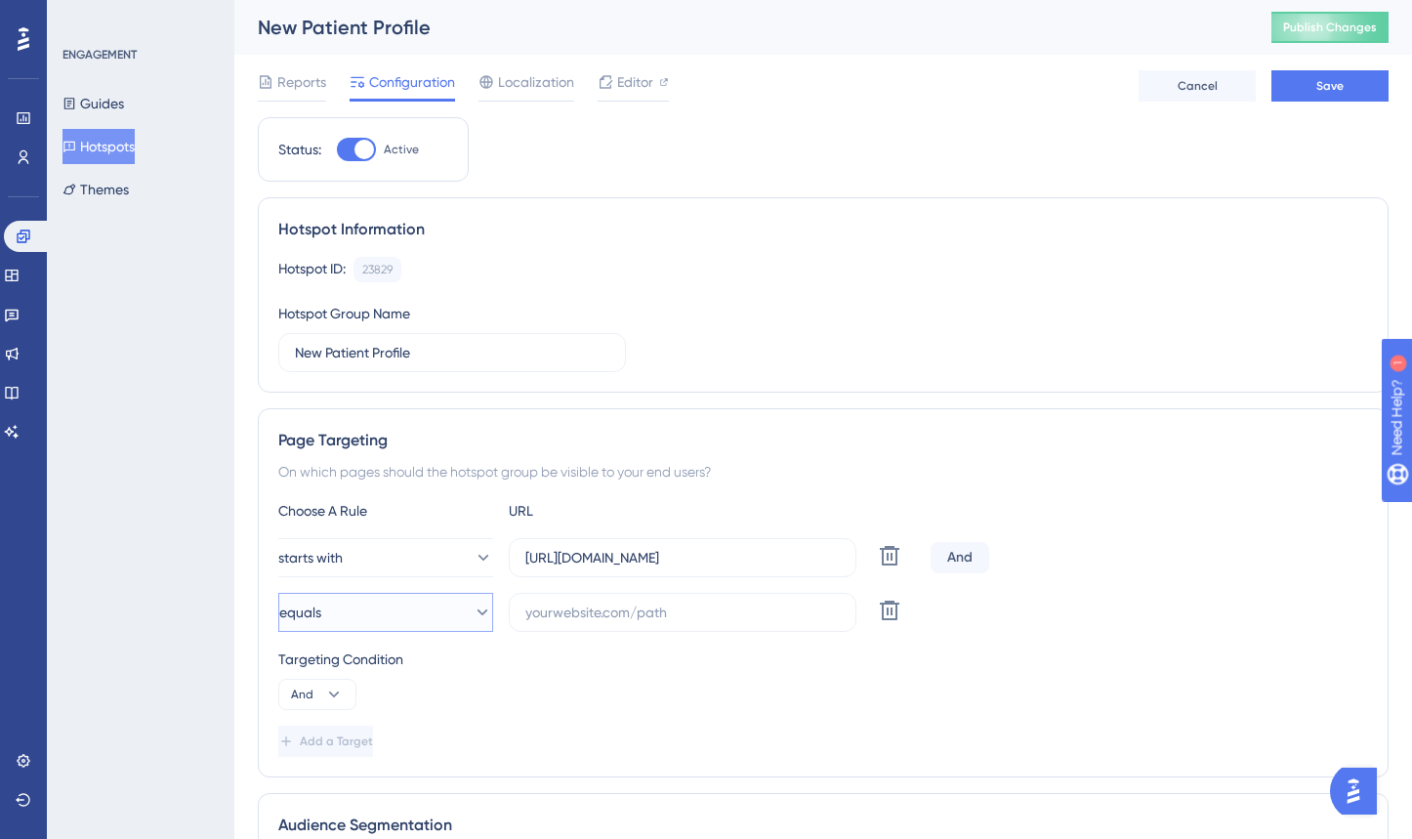
click at [409, 615] on button "equals" at bounding box center [385, 612] width 215 height 39
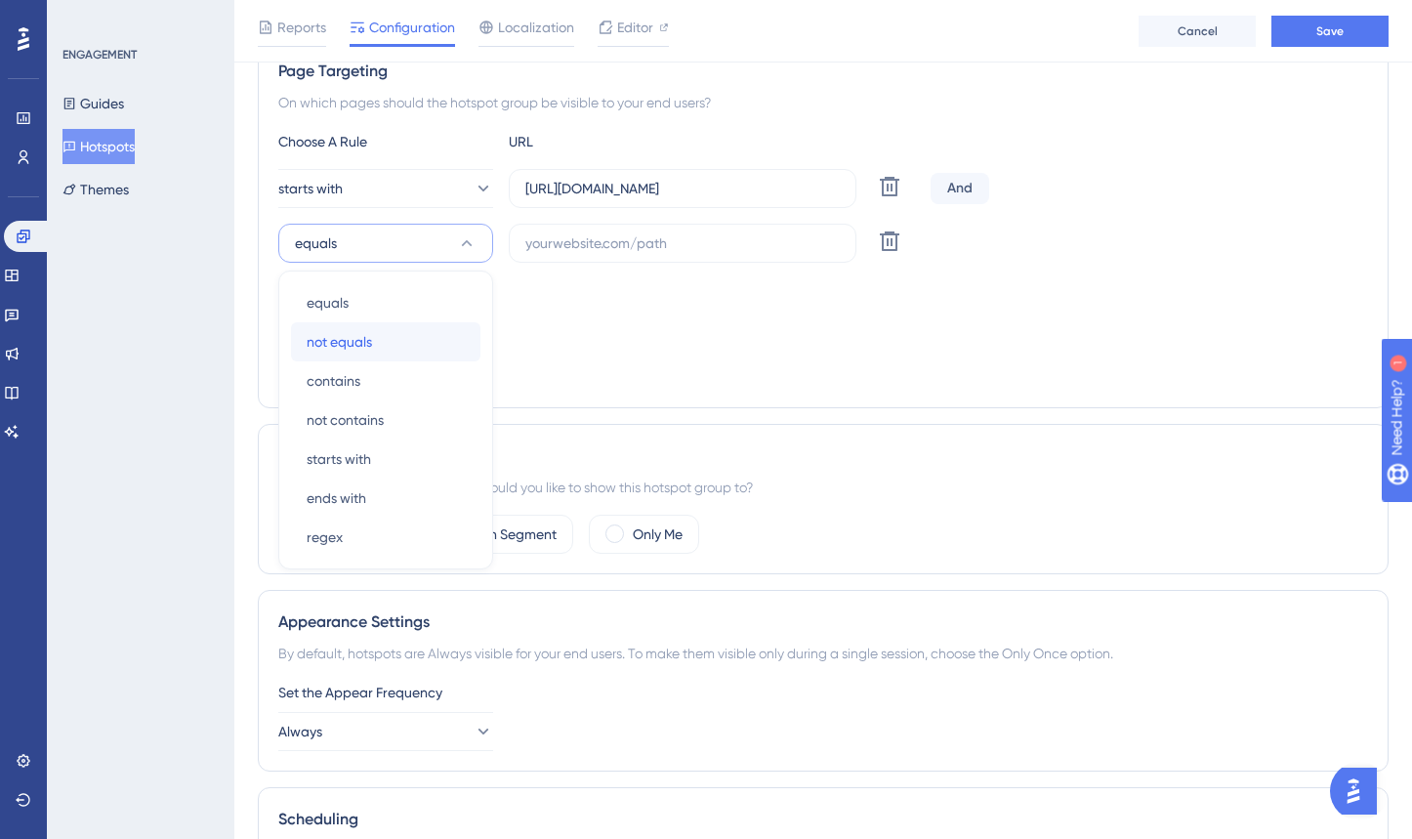
click at [407, 338] on div "not equals not equals" at bounding box center [386, 341] width 158 height 39
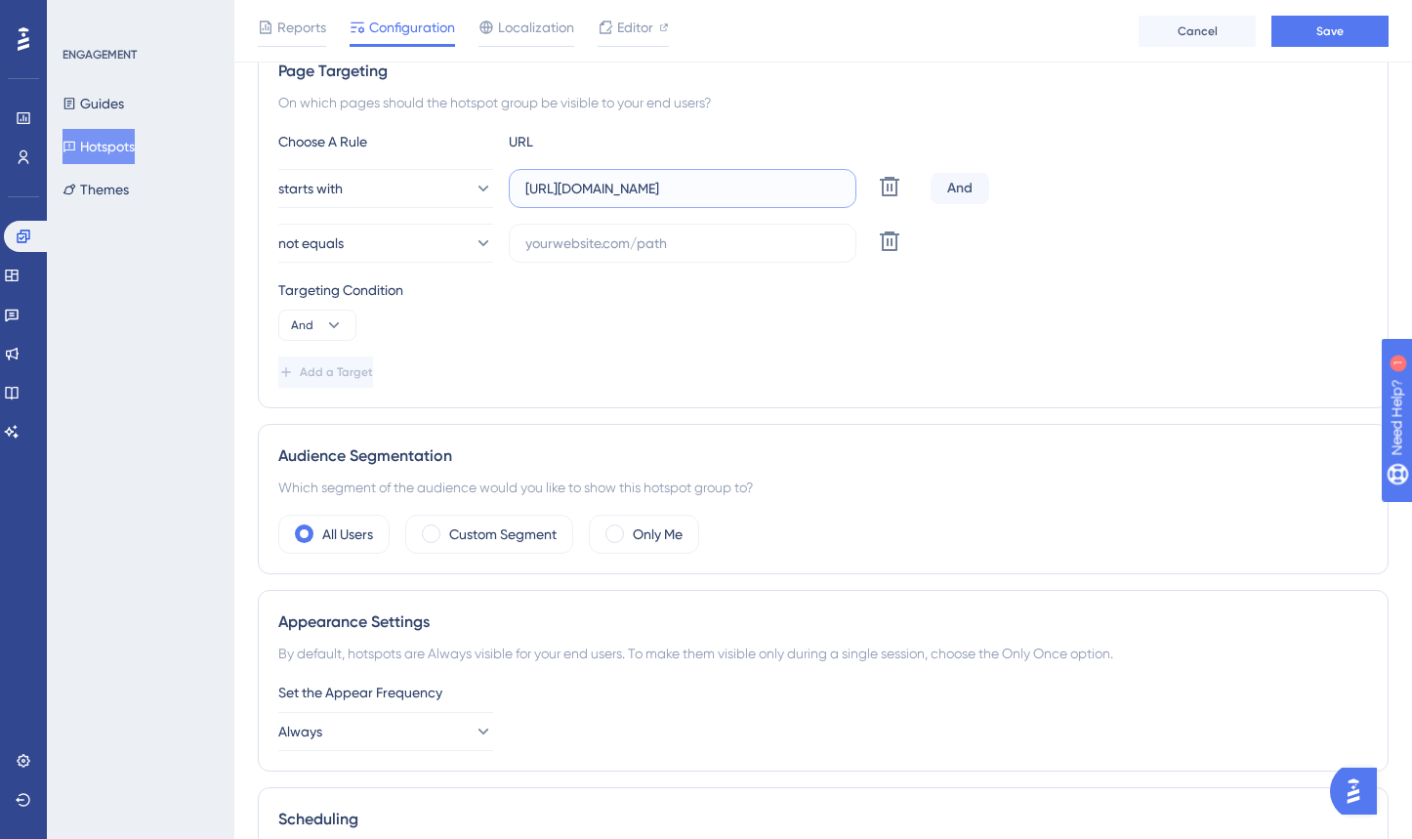
click at [818, 194] on input "https://app.crosbyhealth.com/guide/profile" at bounding box center [682, 188] width 314 height 21
click at [745, 242] on input "text" at bounding box center [682, 242] width 314 height 21
paste input "https://app.crosbyhealth.com/guide/profile"
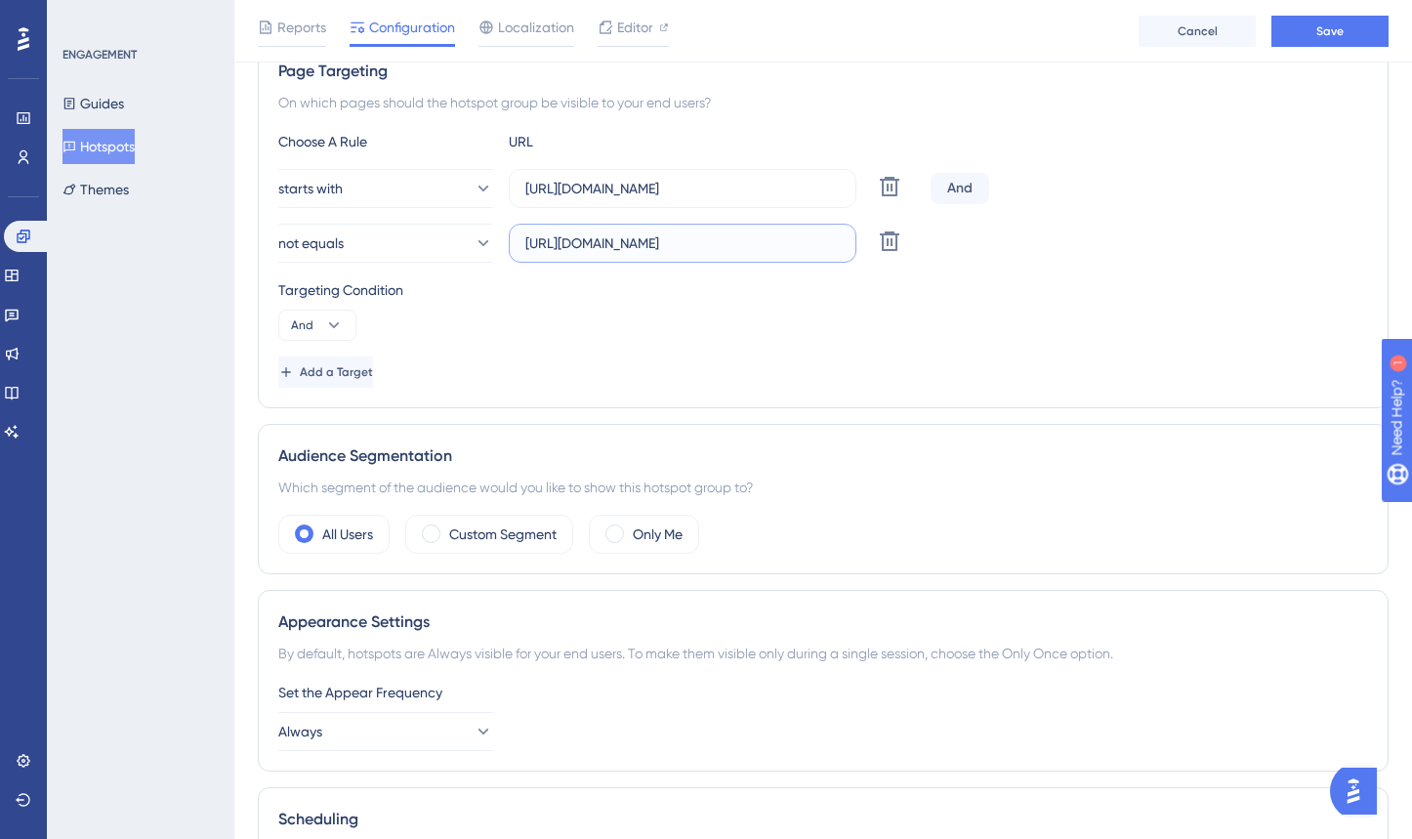
scroll to position [0, 10]
type input "https://app.crosbyhealth.com/guide/profile/intake"
click at [1356, 28] on button "Save" at bounding box center [1329, 31] width 117 height 31
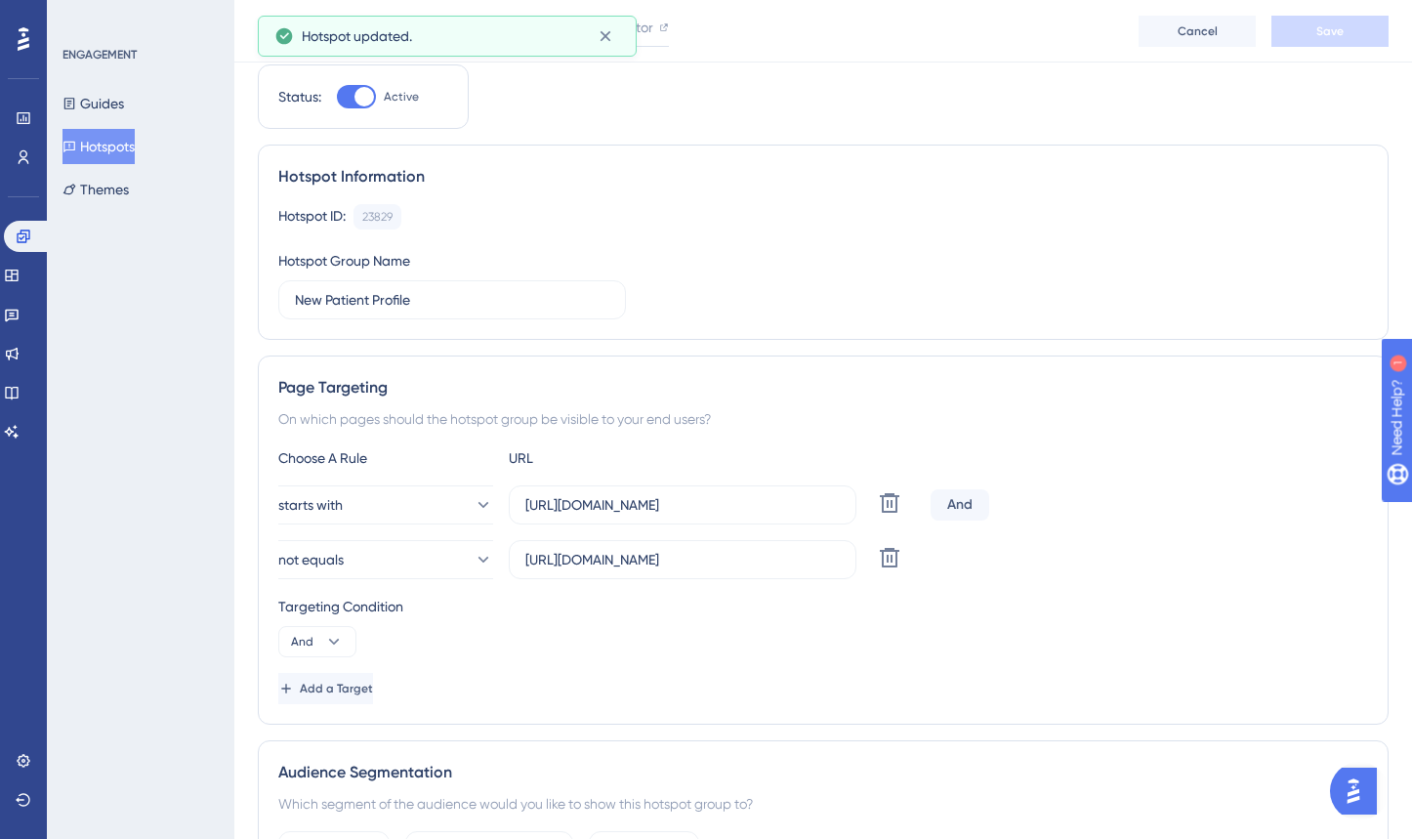
scroll to position [5, 0]
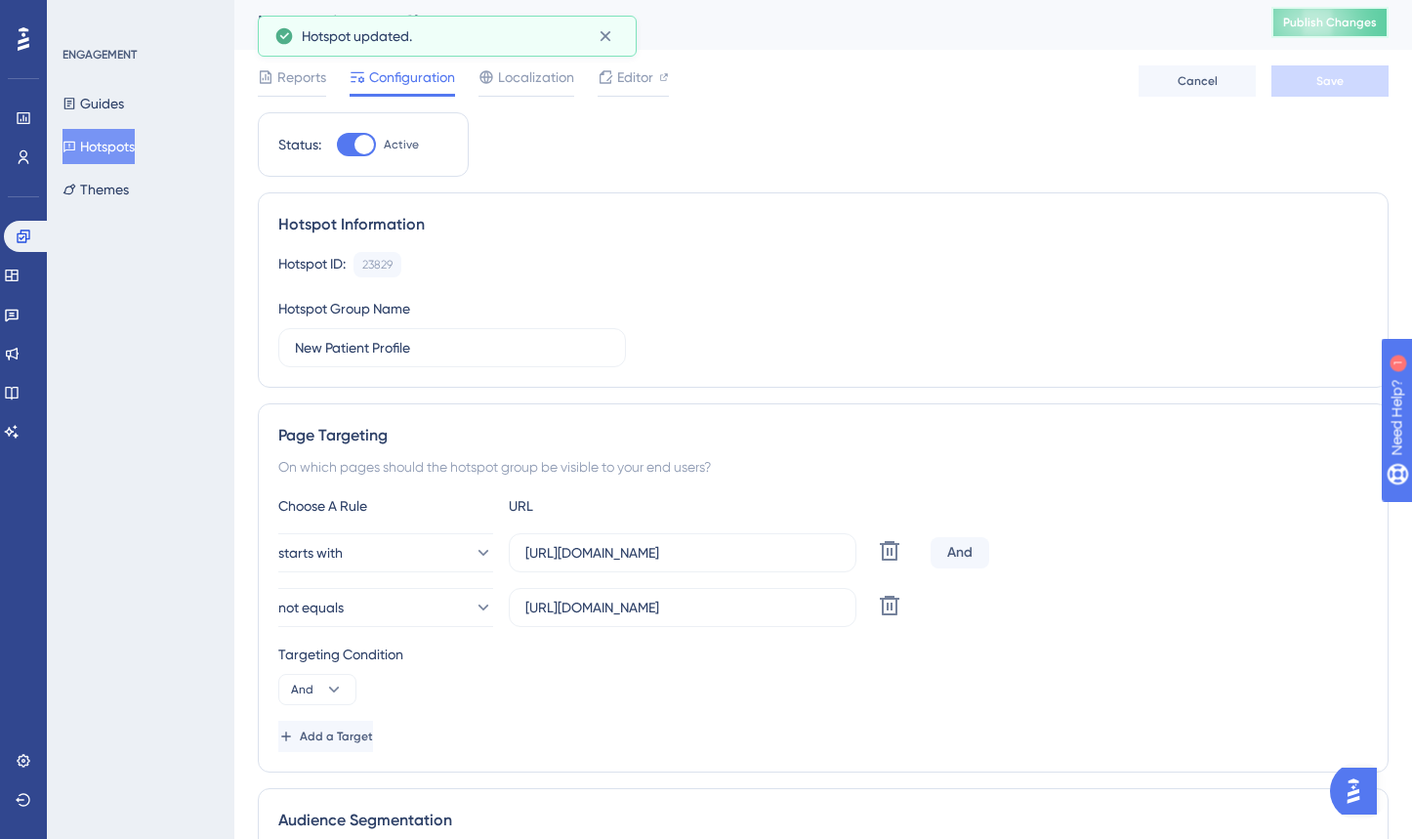
click at [1342, 24] on button "Publish Changes" at bounding box center [1329, 22] width 117 height 31
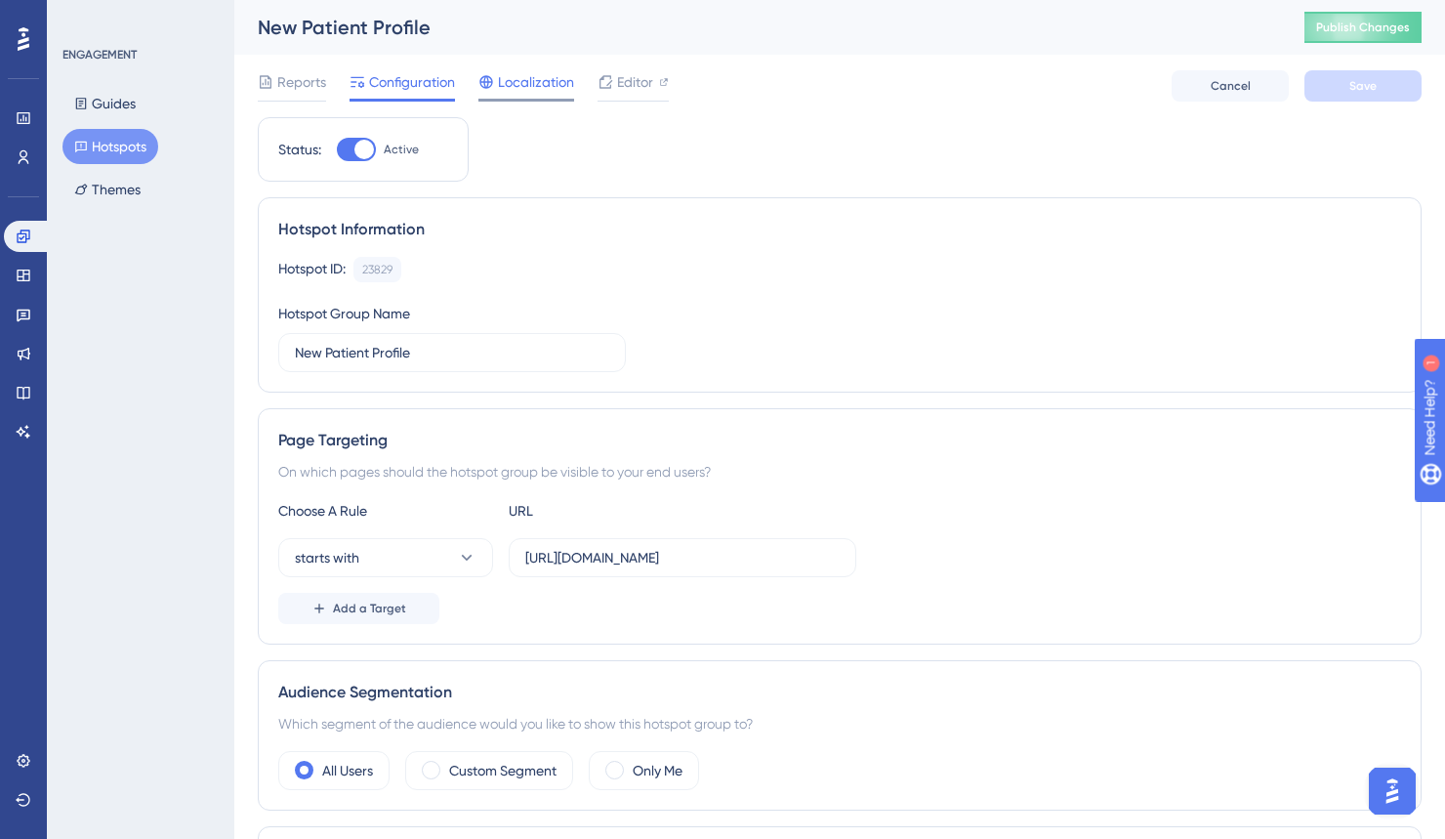
click at [530, 86] on span "Localization" at bounding box center [536, 81] width 76 height 23
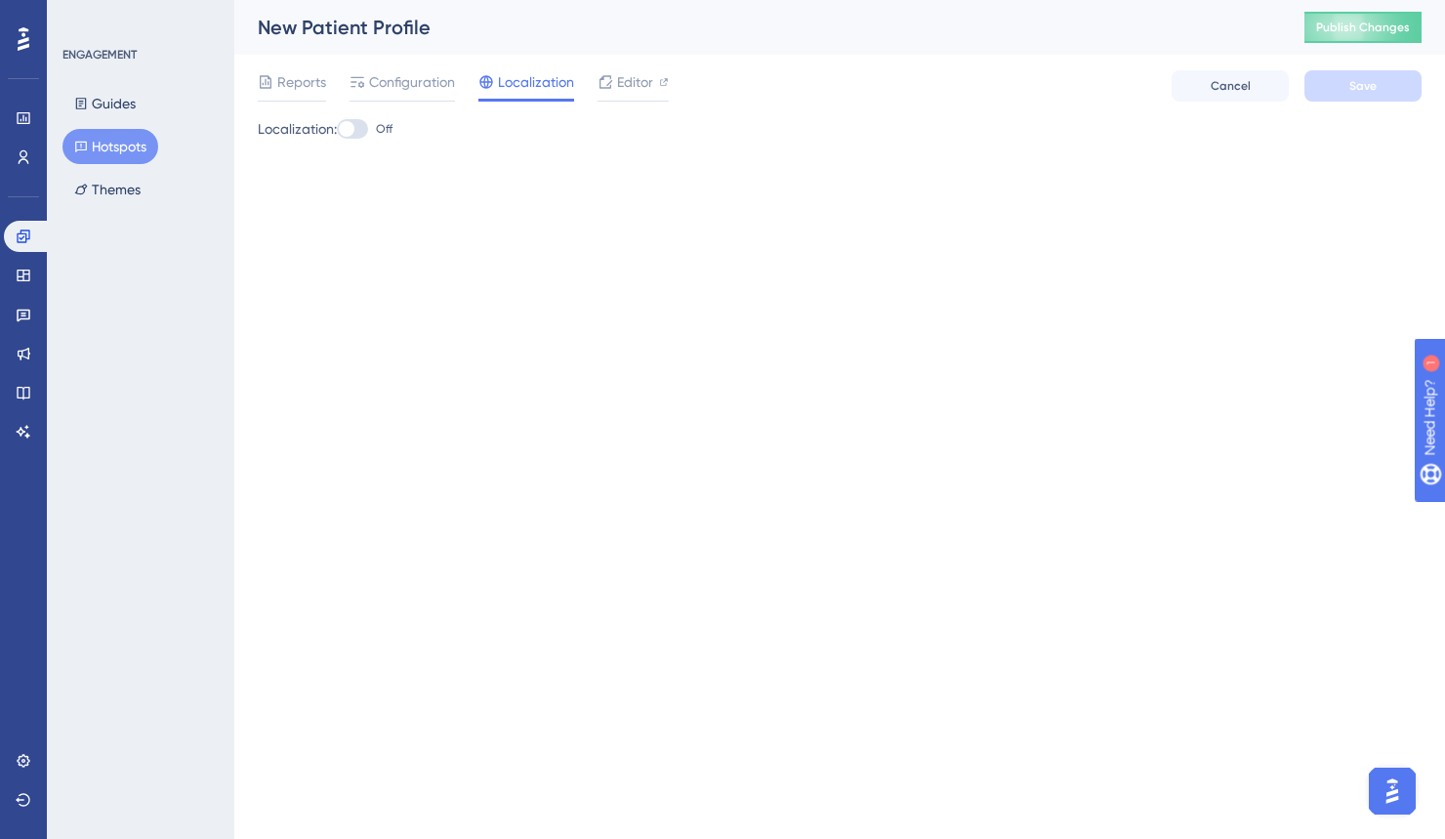
click at [360, 125] on div at bounding box center [352, 129] width 31 height 20
click at [337, 129] on input "Off" at bounding box center [336, 129] width 1 height 1
checkbox input "true"
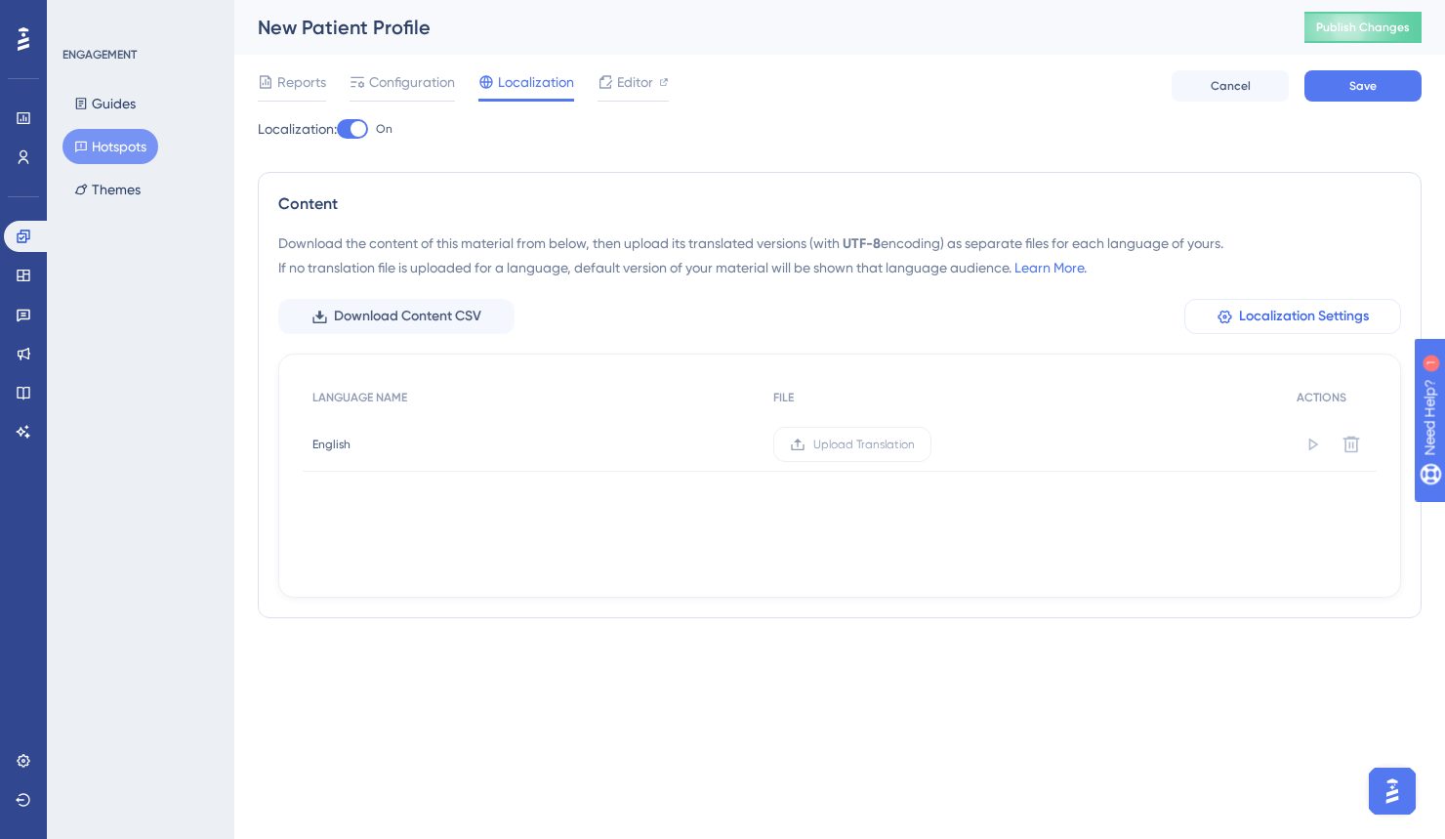
click at [1282, 319] on span "Localization Settings" at bounding box center [1304, 316] width 130 height 23
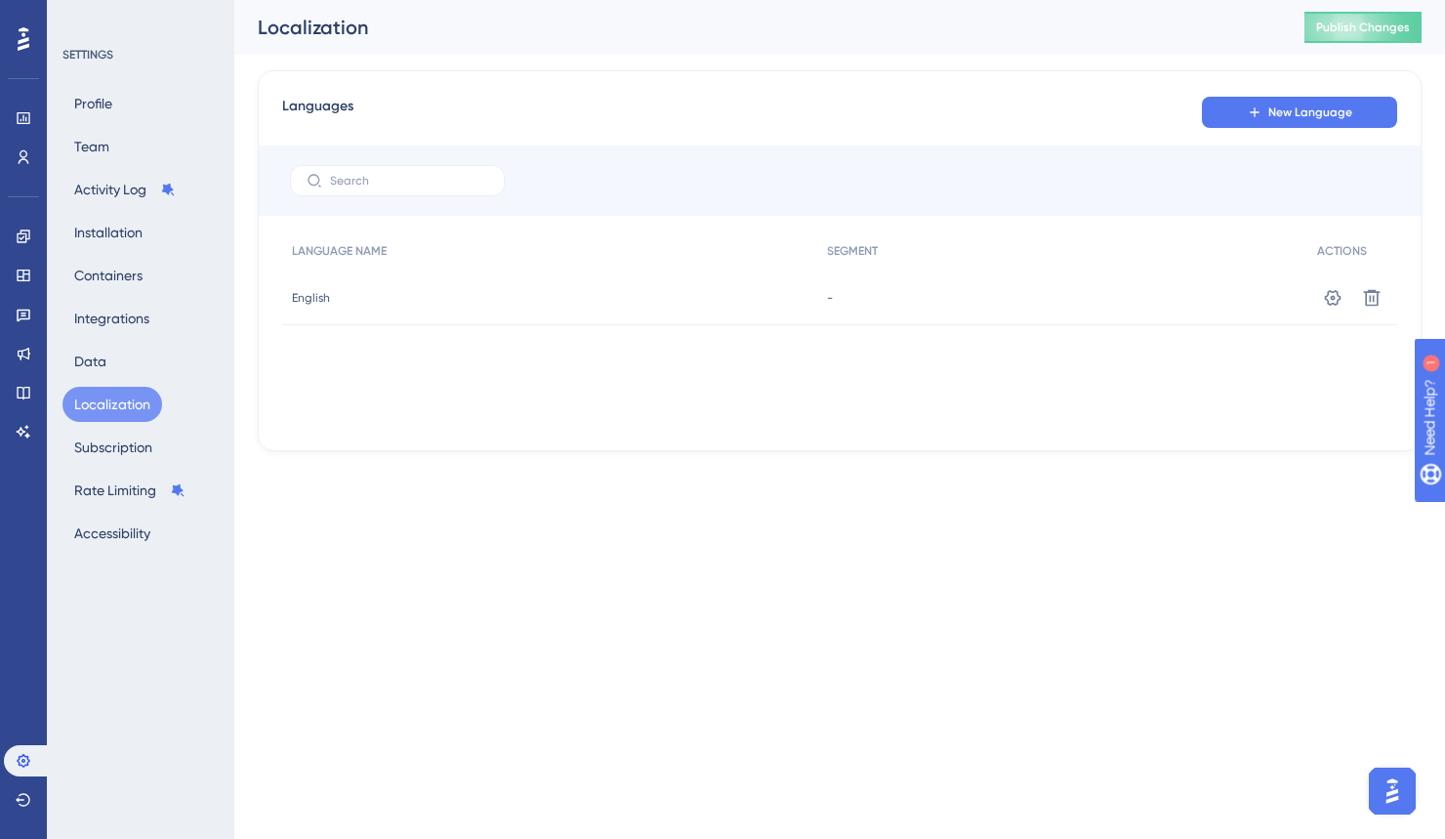
click at [312, 299] on span "English" at bounding box center [311, 298] width 38 height 16
click at [1342, 297] on icon at bounding box center [1333, 298] width 20 height 20
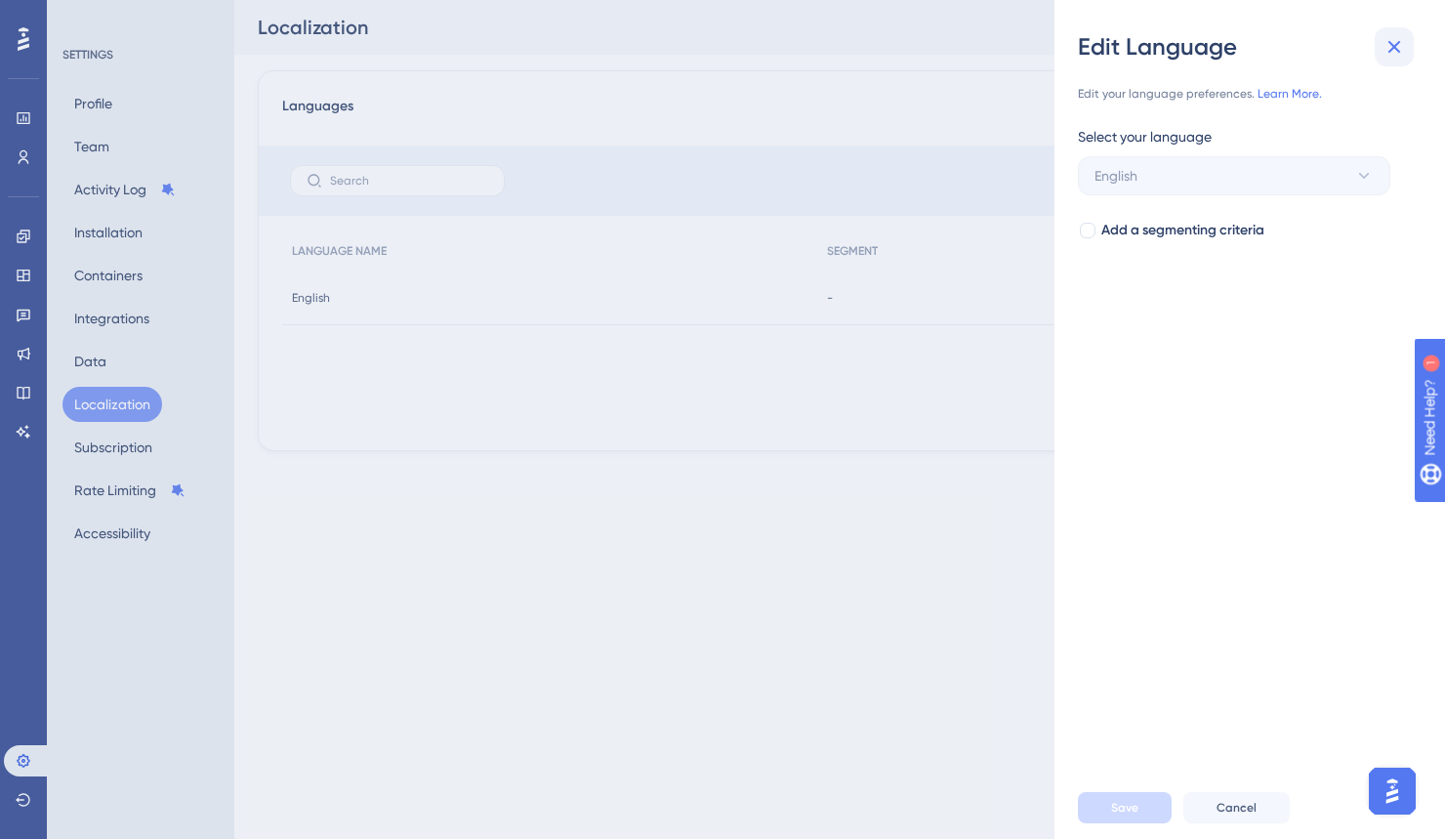
click at [1378, 41] on button at bounding box center [1394, 46] width 39 height 39
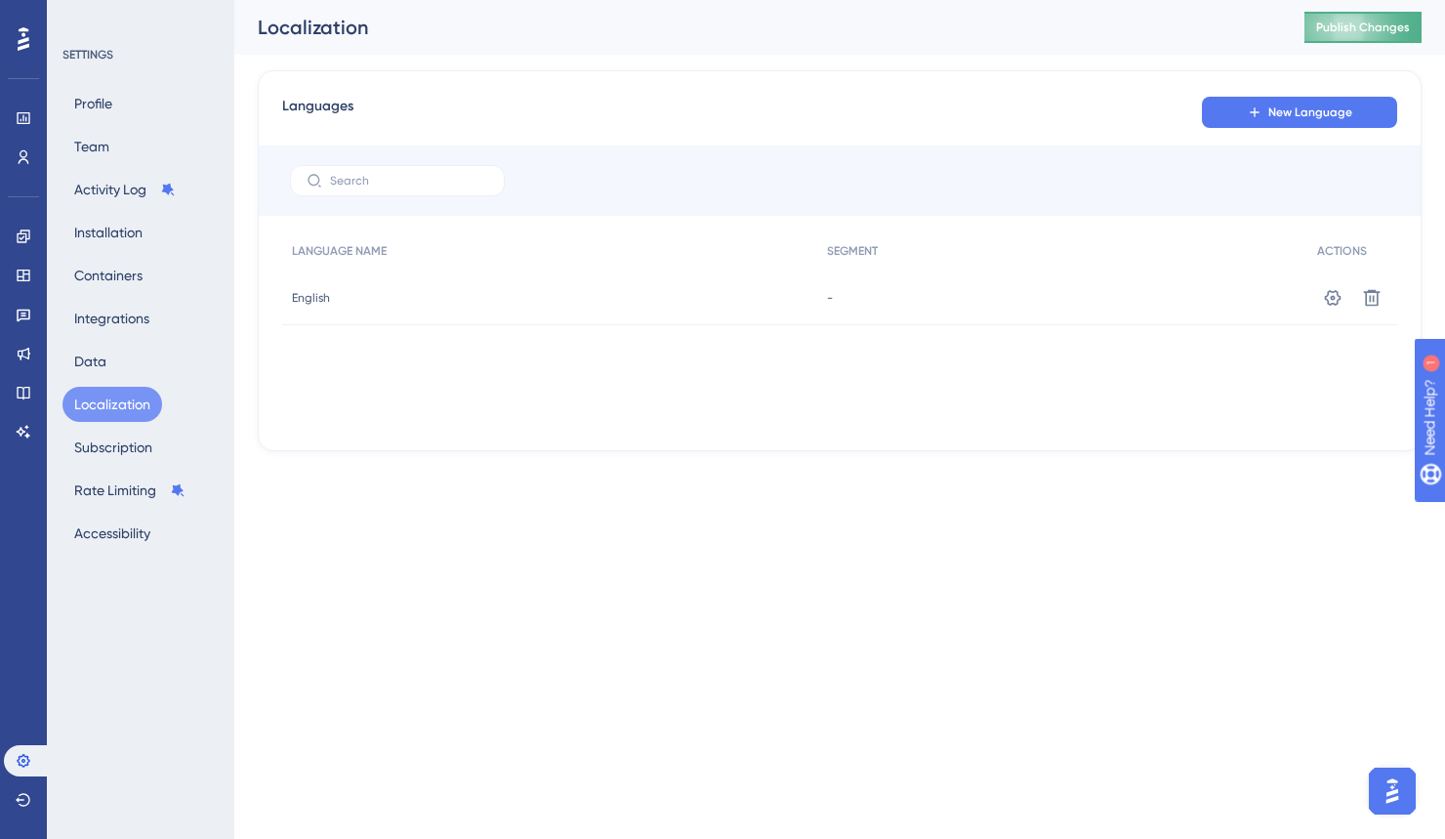
click at [1336, 24] on span "Publish Changes" at bounding box center [1363, 28] width 94 height 16
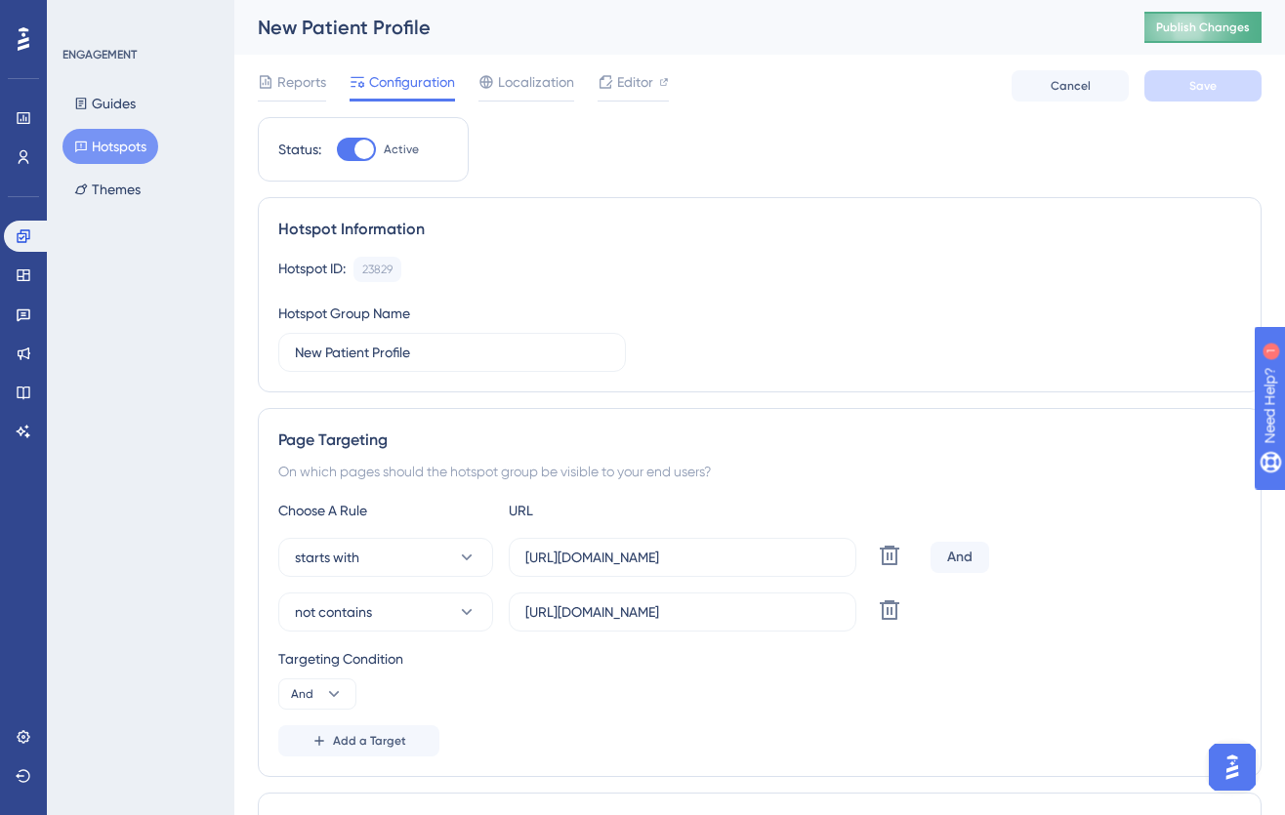
click at [1172, 30] on span "Publish Changes" at bounding box center [1203, 28] width 94 height 16
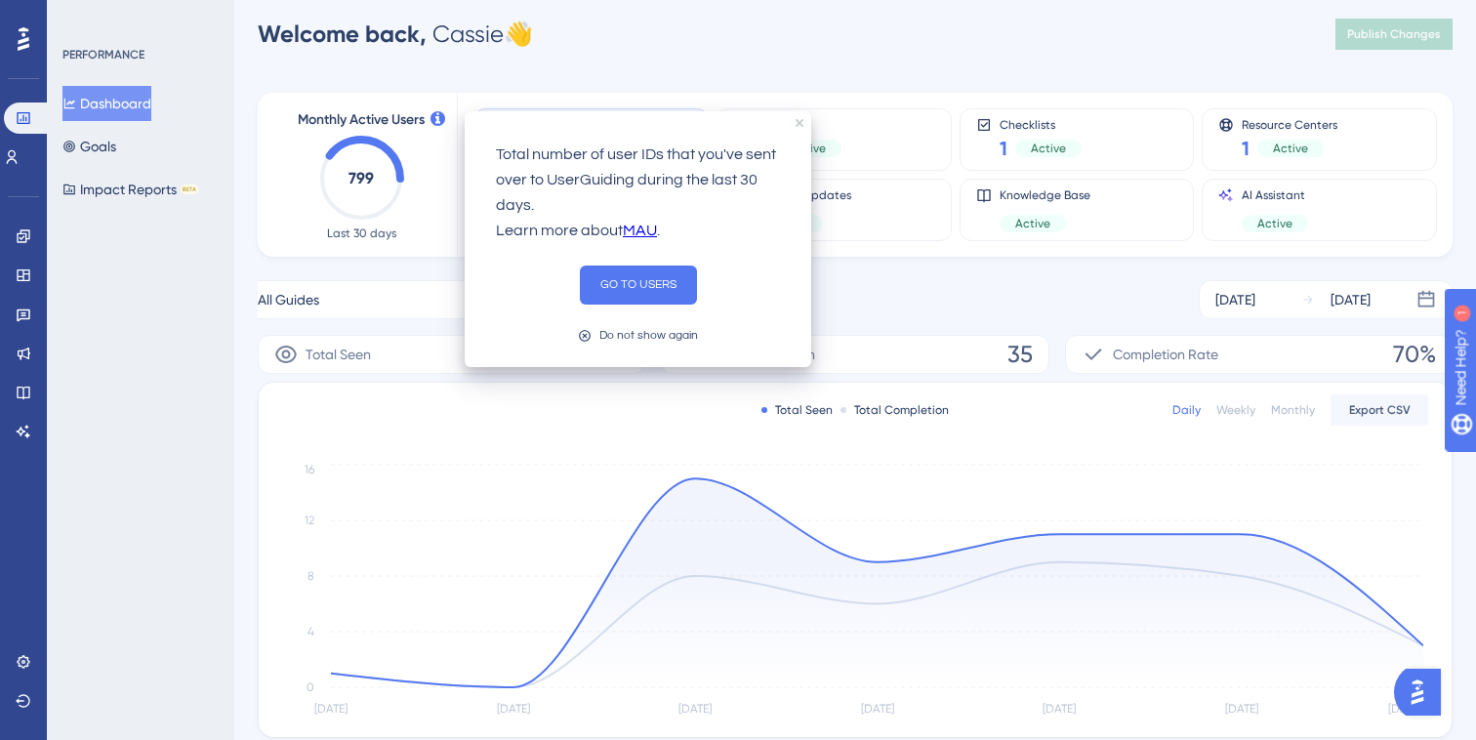
scroll to position [18, 0]
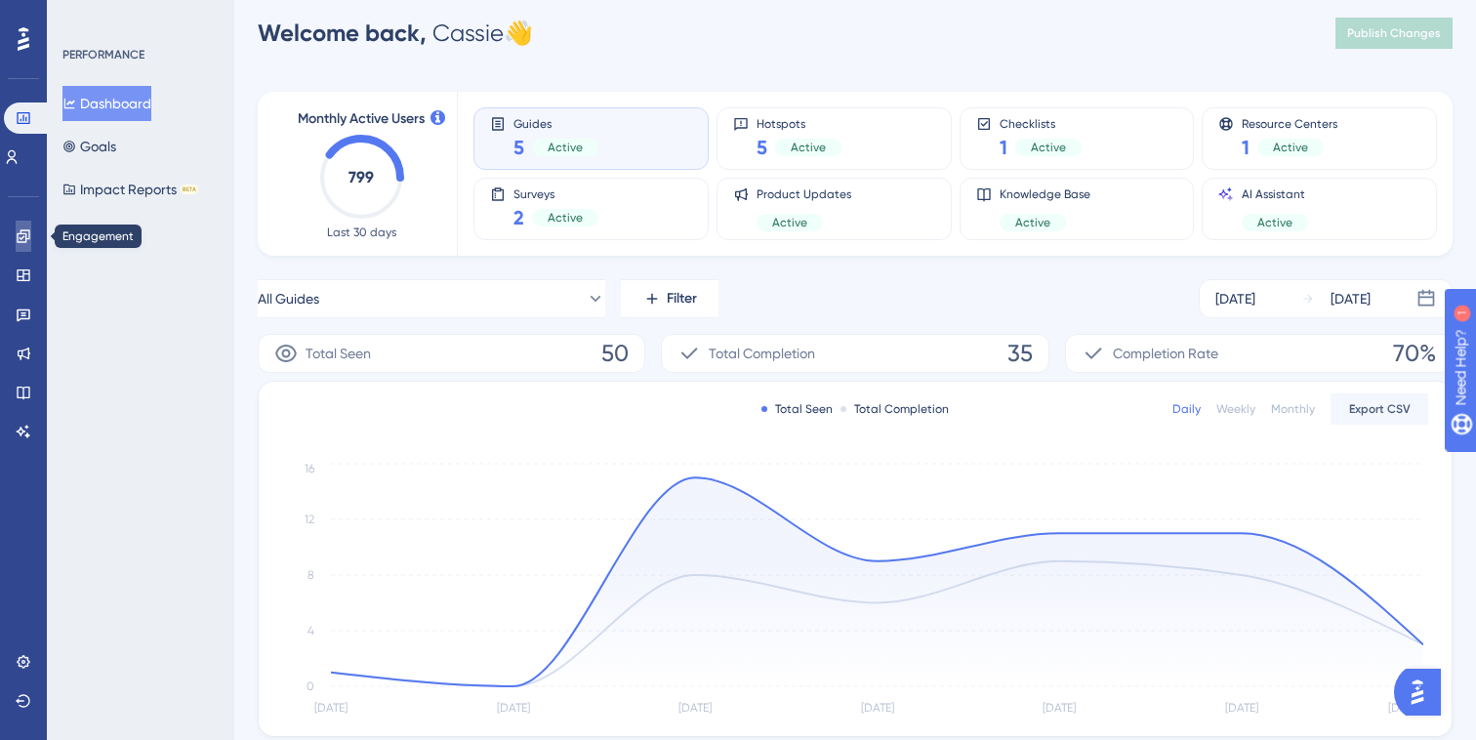
click at [30, 236] on icon at bounding box center [24, 237] width 16 height 16
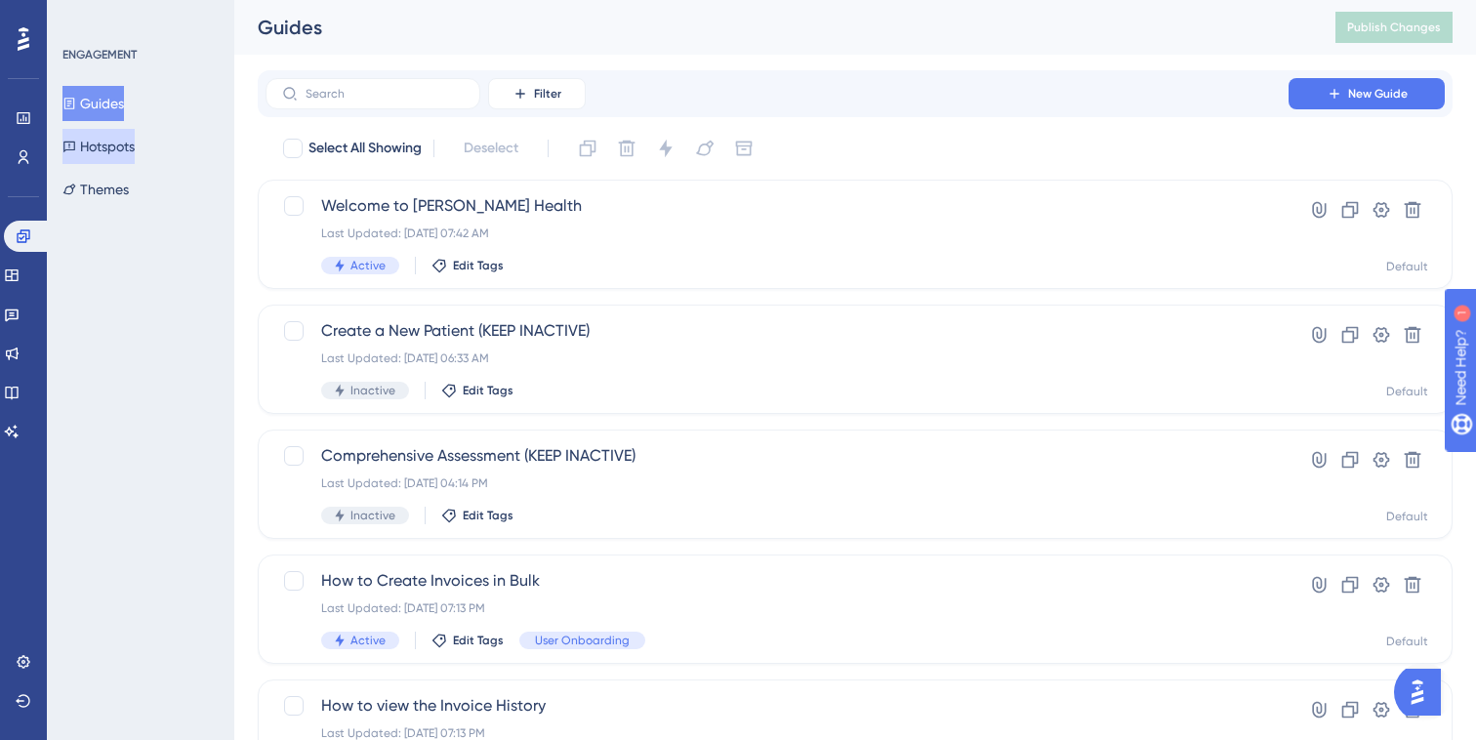
click at [119, 148] on button "Hotspots" at bounding box center [98, 146] width 72 height 35
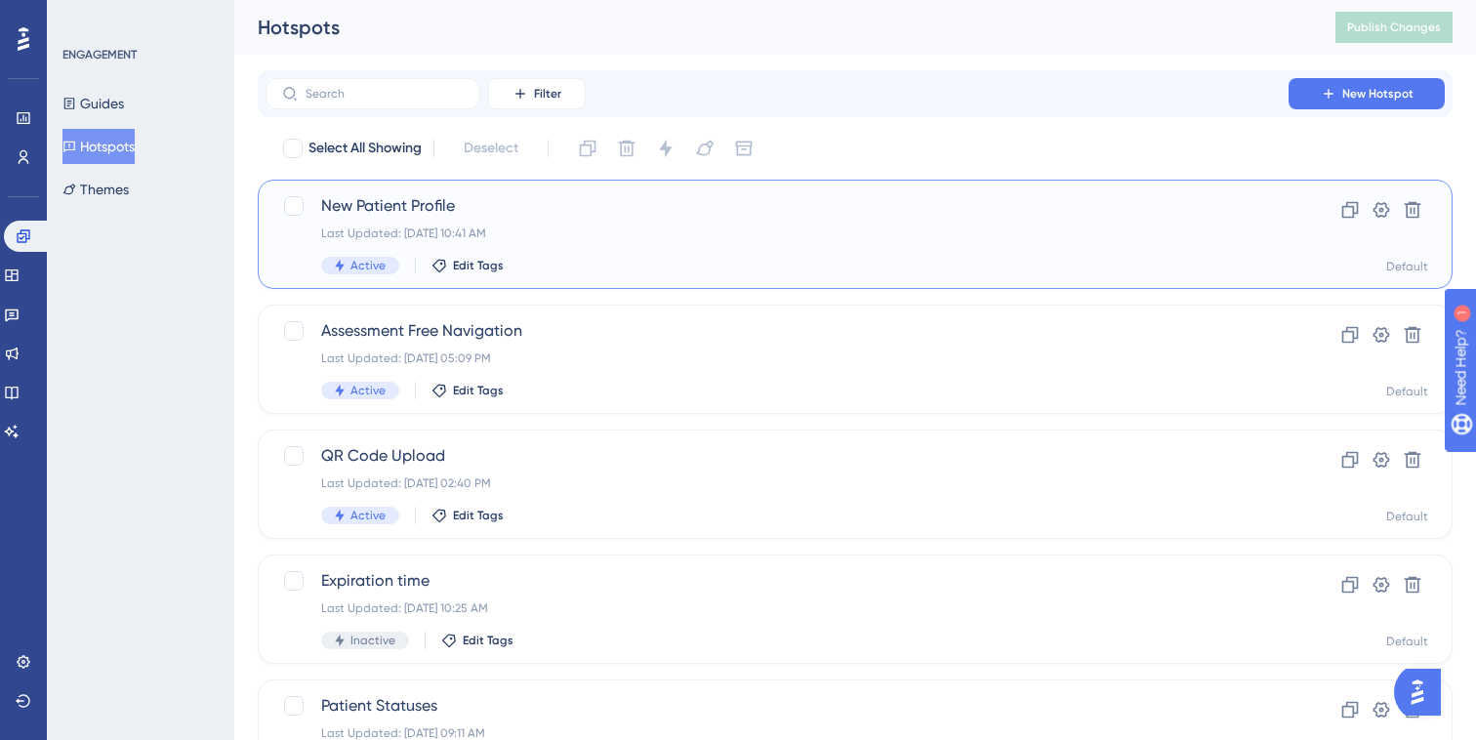
click at [749, 238] on div "Last Updated: Oct 10 2025, 10:41 AM" at bounding box center [777, 234] width 912 height 16
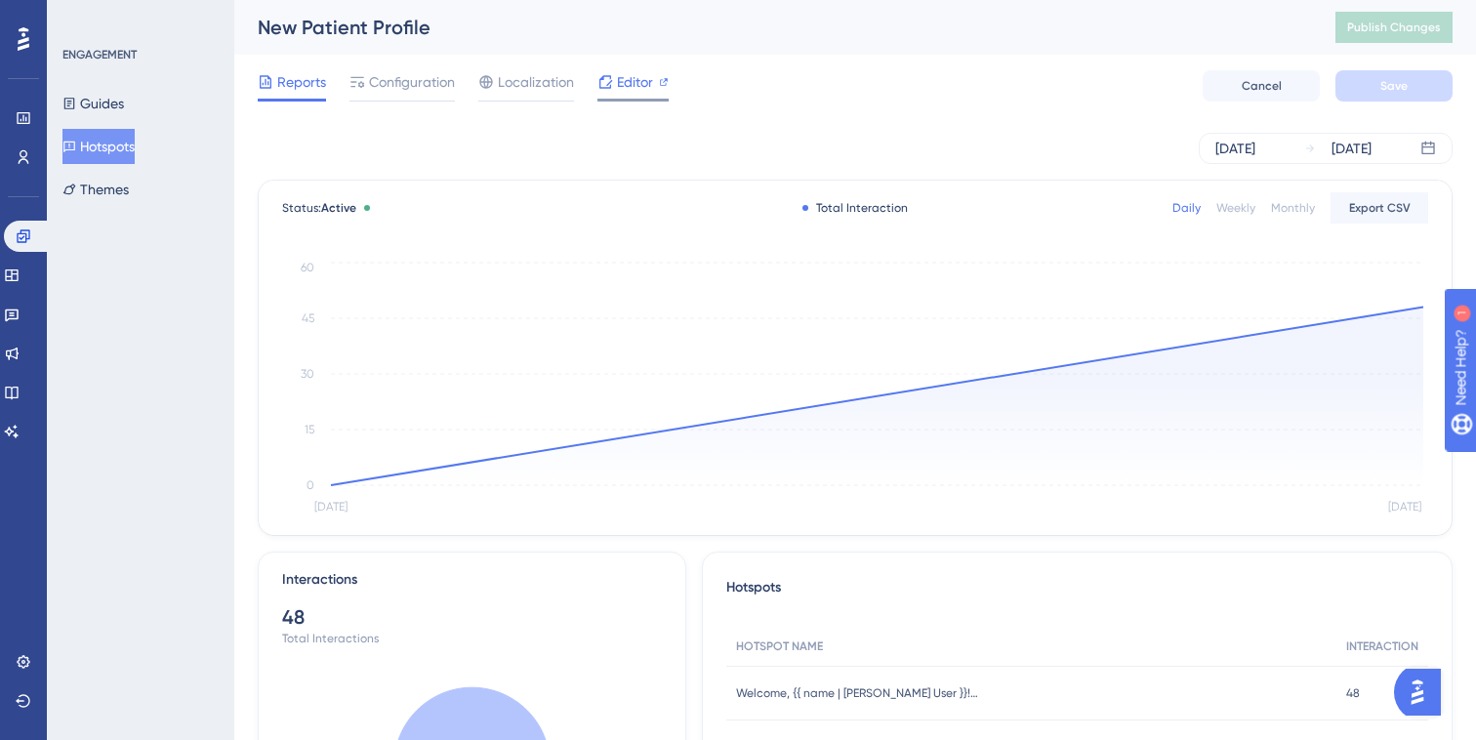
click at [619, 86] on span "Editor" at bounding box center [635, 81] width 36 height 23
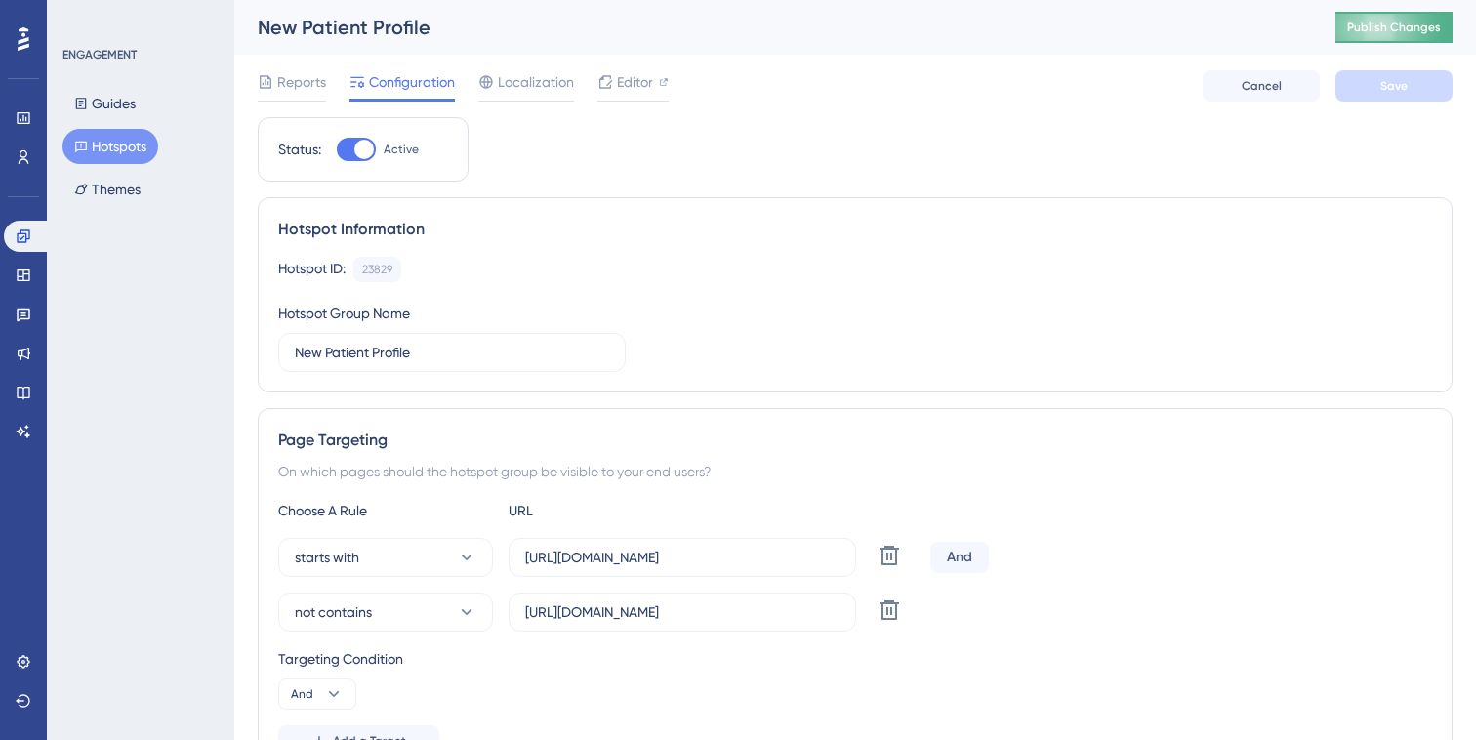
click at [1362, 27] on span "Publish Changes" at bounding box center [1395, 28] width 94 height 16
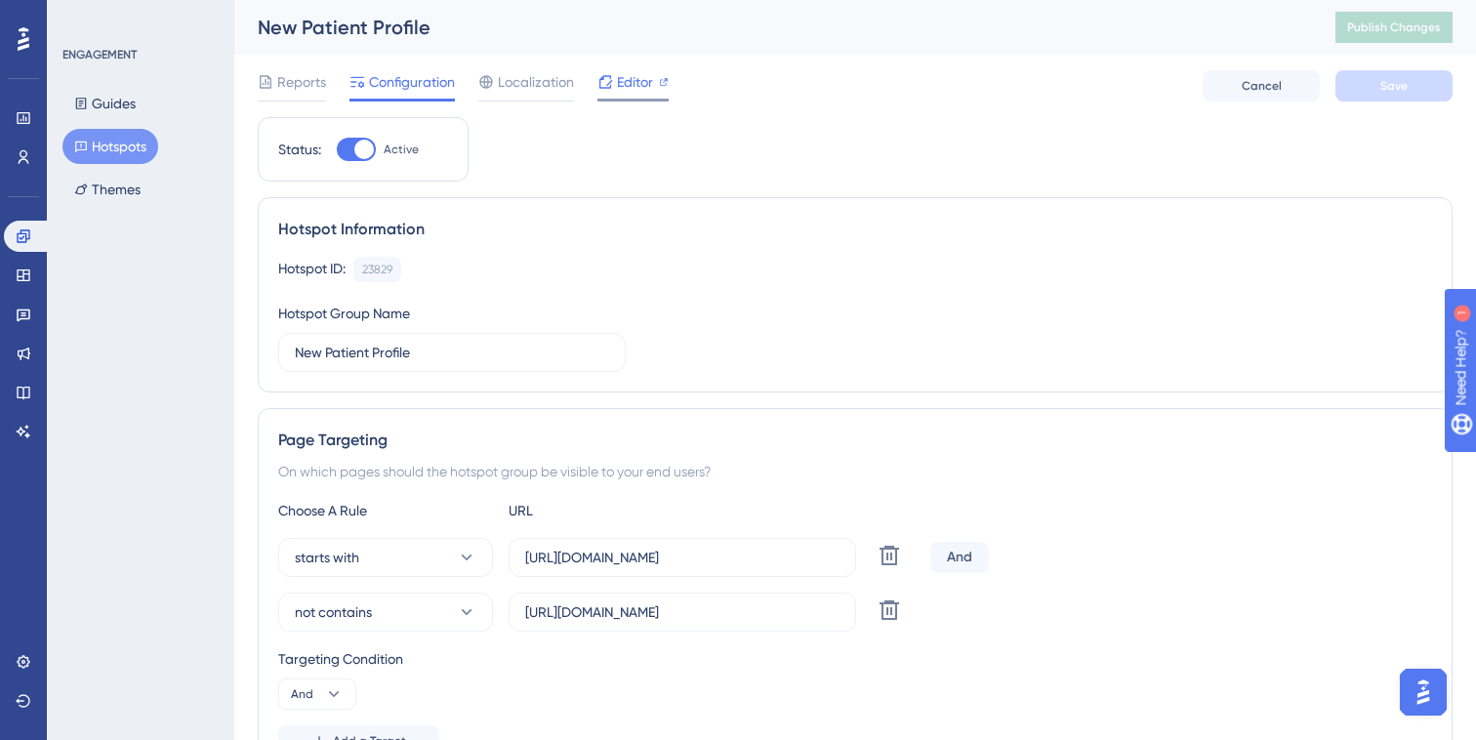
click at [636, 82] on span "Editor" at bounding box center [635, 81] width 36 height 23
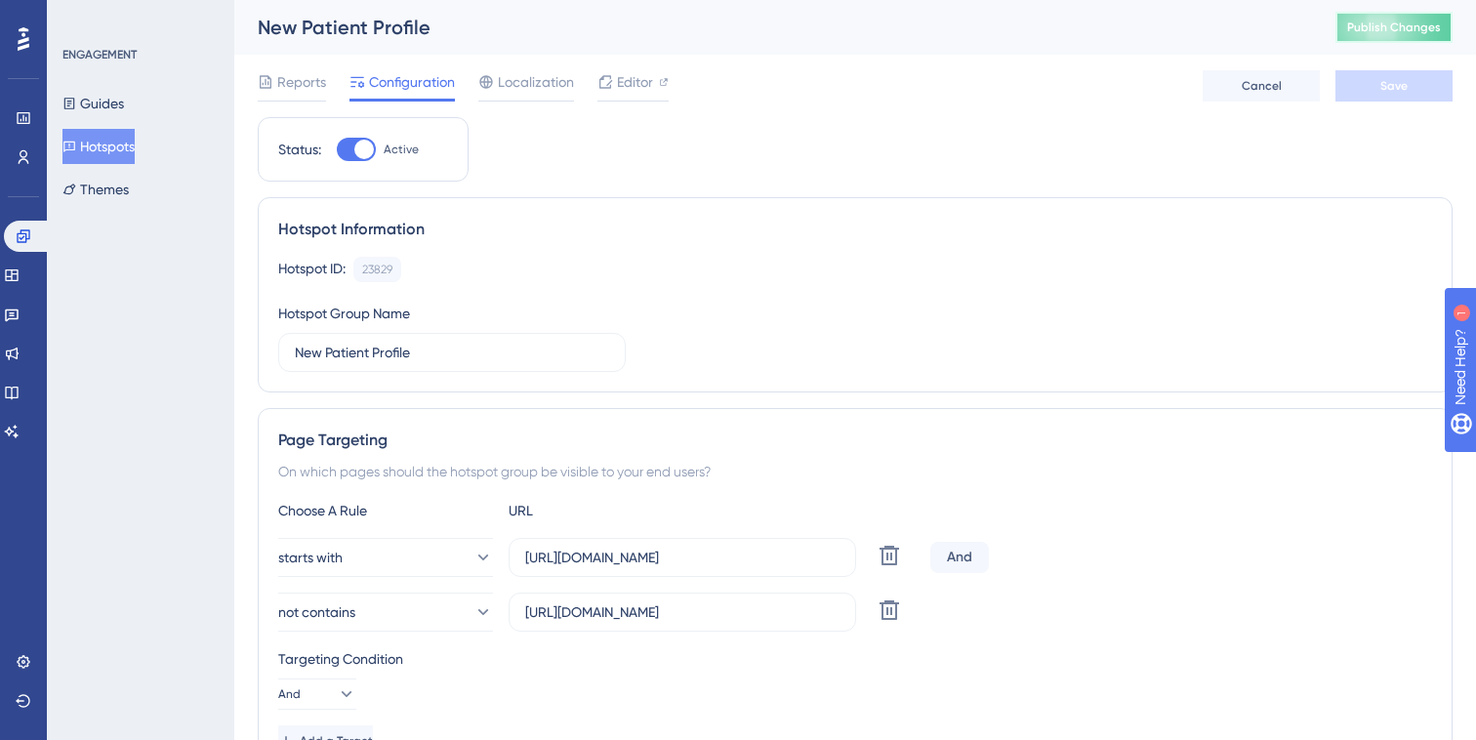
click at [1403, 28] on span "Publish Changes" at bounding box center [1395, 28] width 94 height 16
